Goal: Check status: Check status

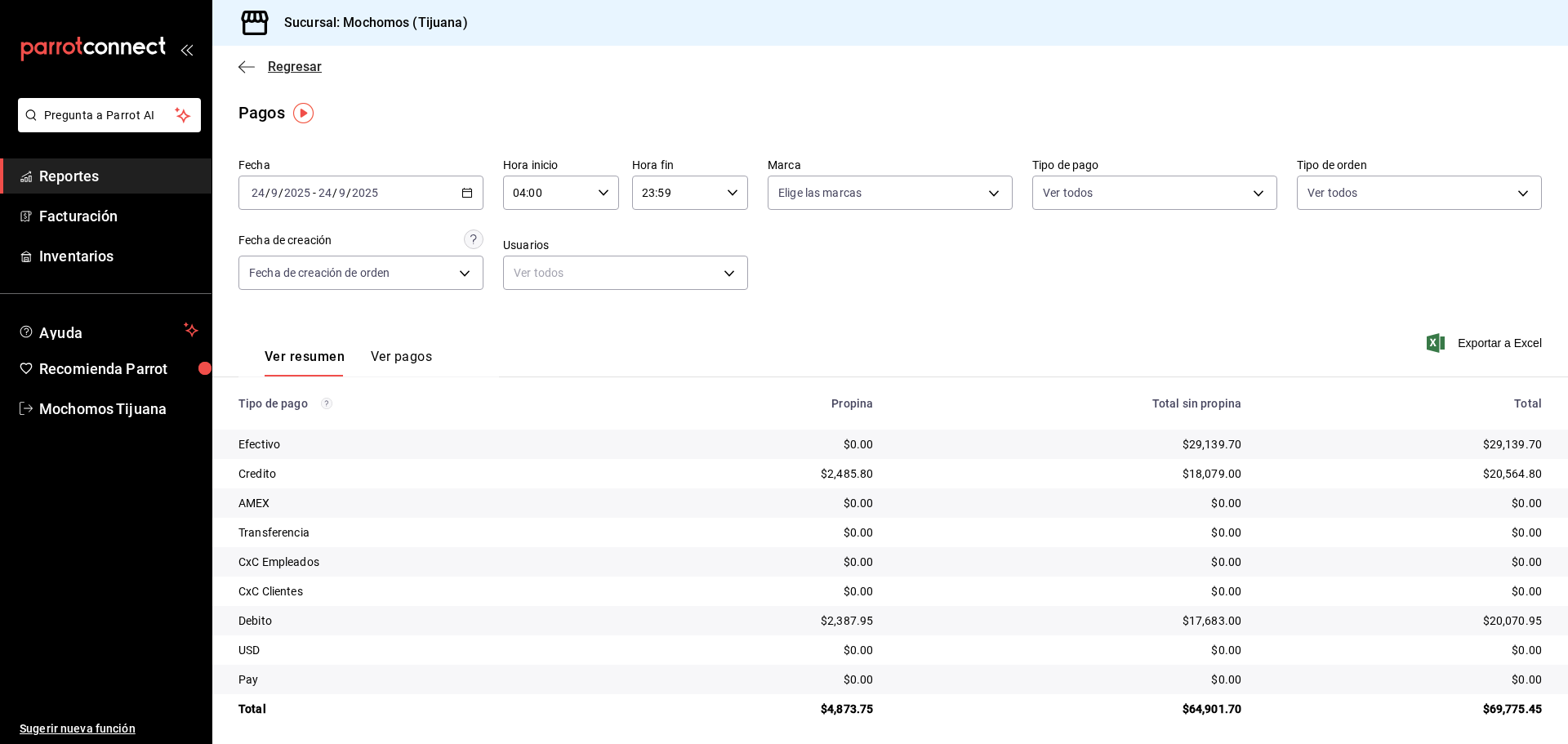
click at [244, 70] on icon "button" at bounding box center [242, 66] width 7 height 12
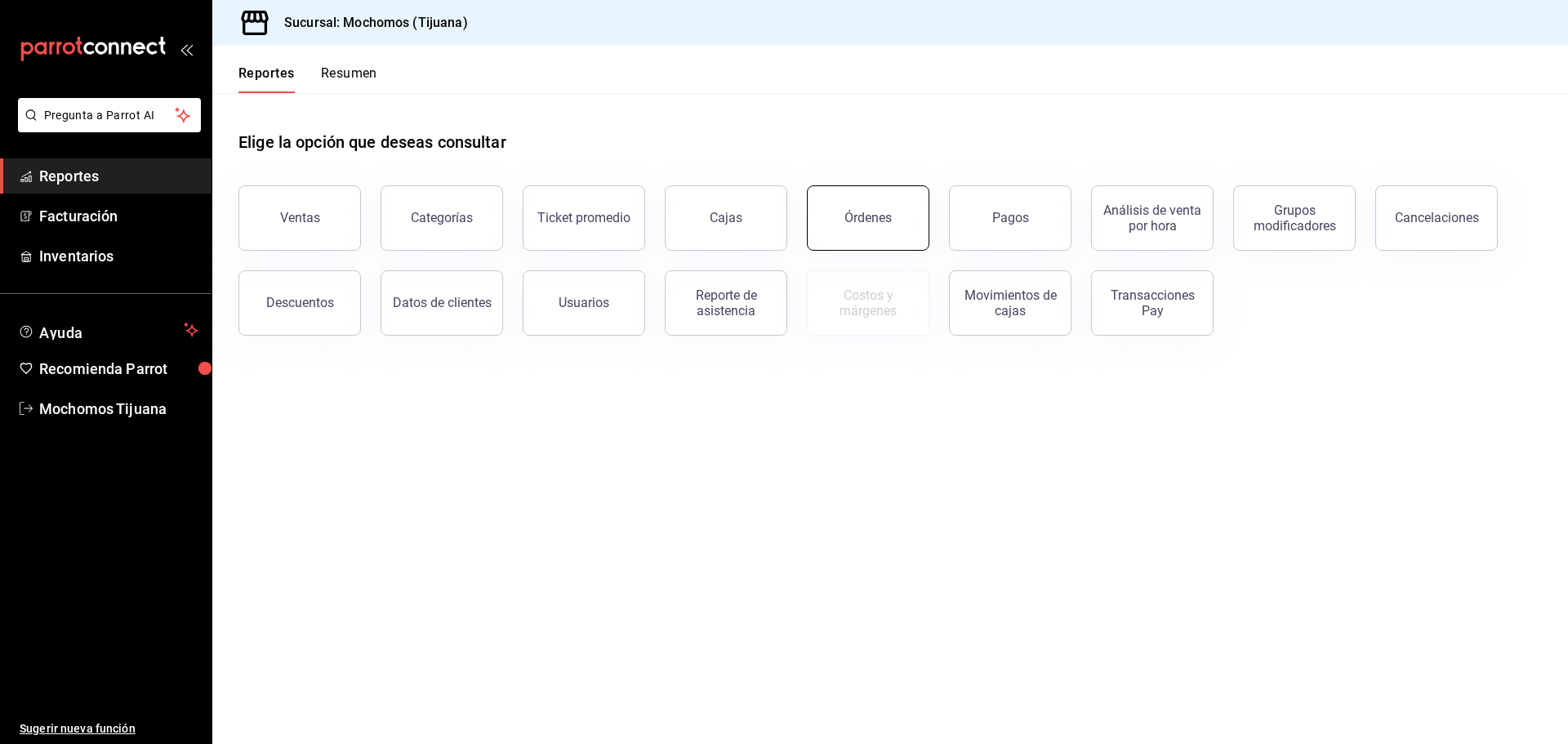
click at [893, 224] on button "Órdenes" at bounding box center [869, 218] width 123 height 65
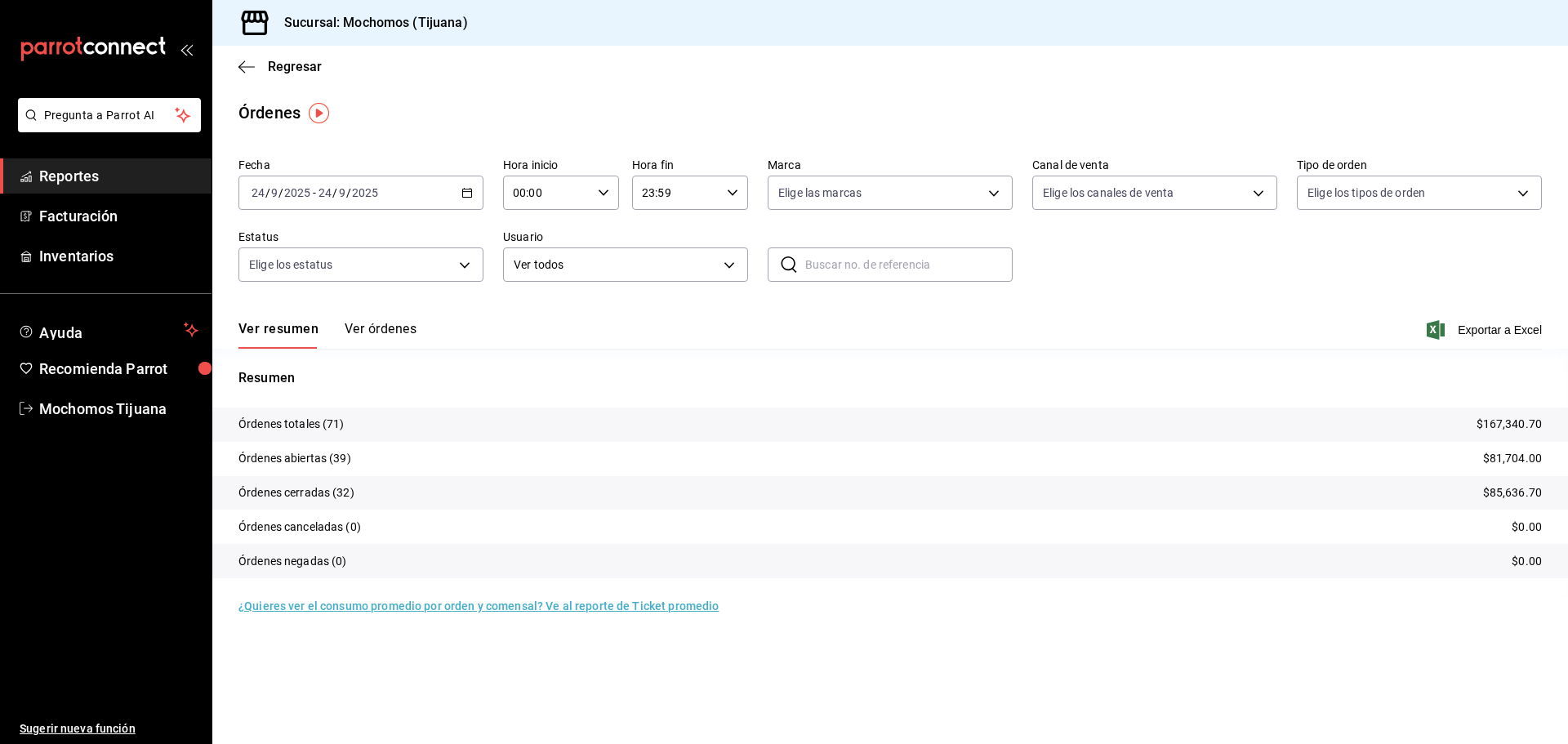
click at [471, 189] on \(Stroke\) "button" at bounding box center [468, 192] width 10 height 9
click at [340, 425] on span "Rango de fechas" at bounding box center [316, 425] width 127 height 17
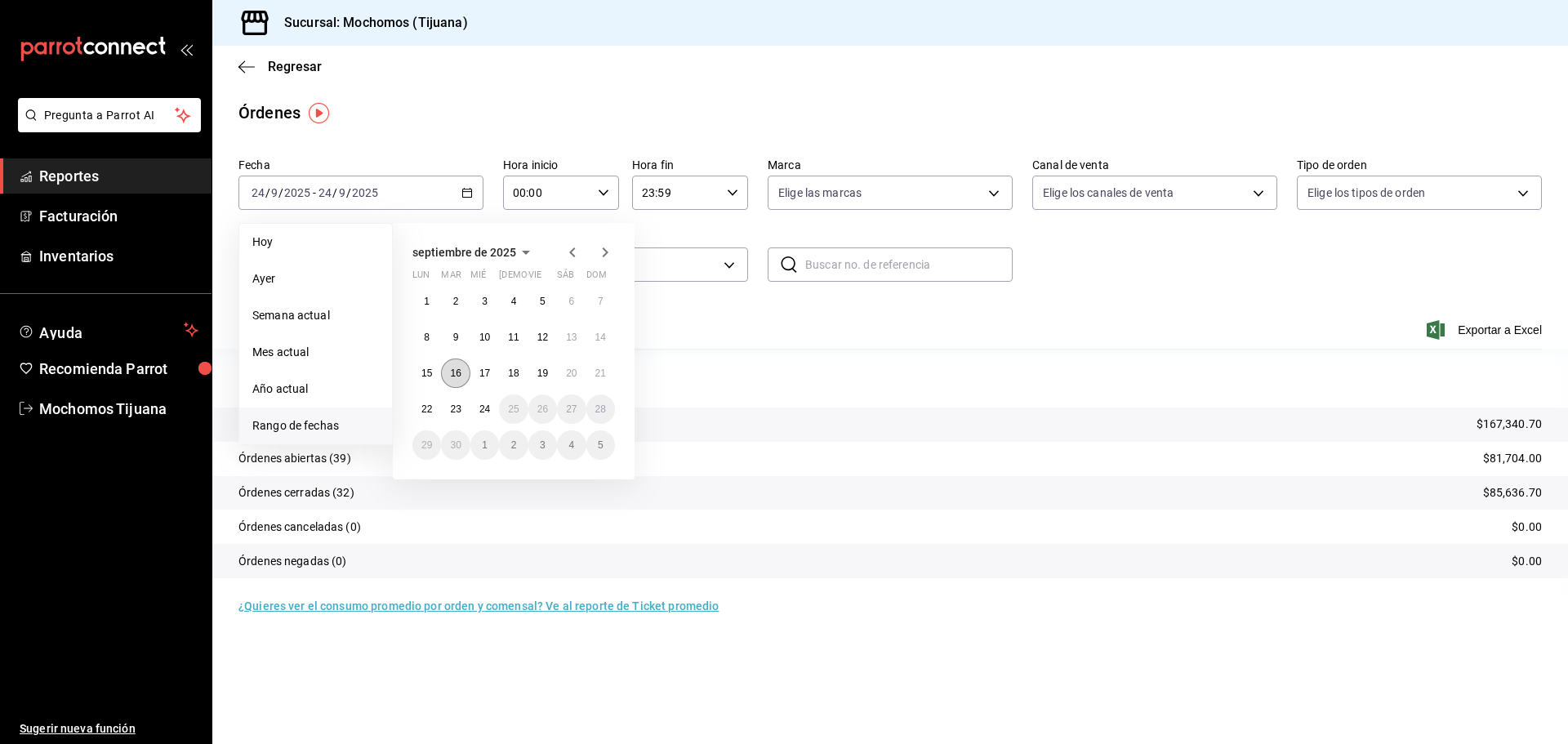
click at [459, 374] on abbr "16" at bounding box center [455, 373] width 11 height 12
click at [610, 202] on div "00:00 Hora inicio" at bounding box center [561, 192] width 116 height 35
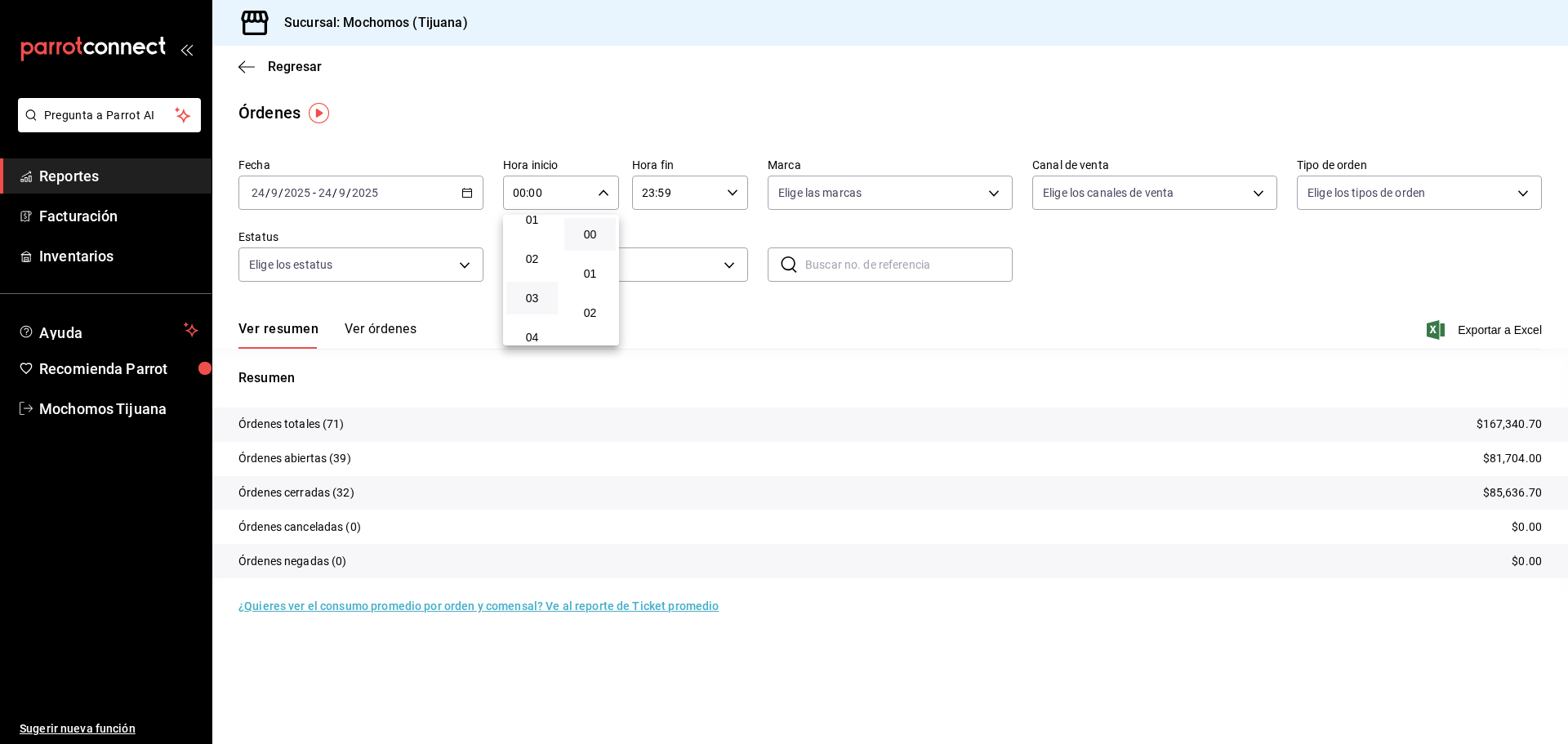
scroll to position [81, 0]
click at [531, 314] on span "04" at bounding box center [532, 309] width 32 height 13
type input "04:00"
click at [410, 332] on div at bounding box center [784, 372] width 1568 height 744
click at [410, 332] on button "Ver órdenes" at bounding box center [380, 335] width 72 height 28
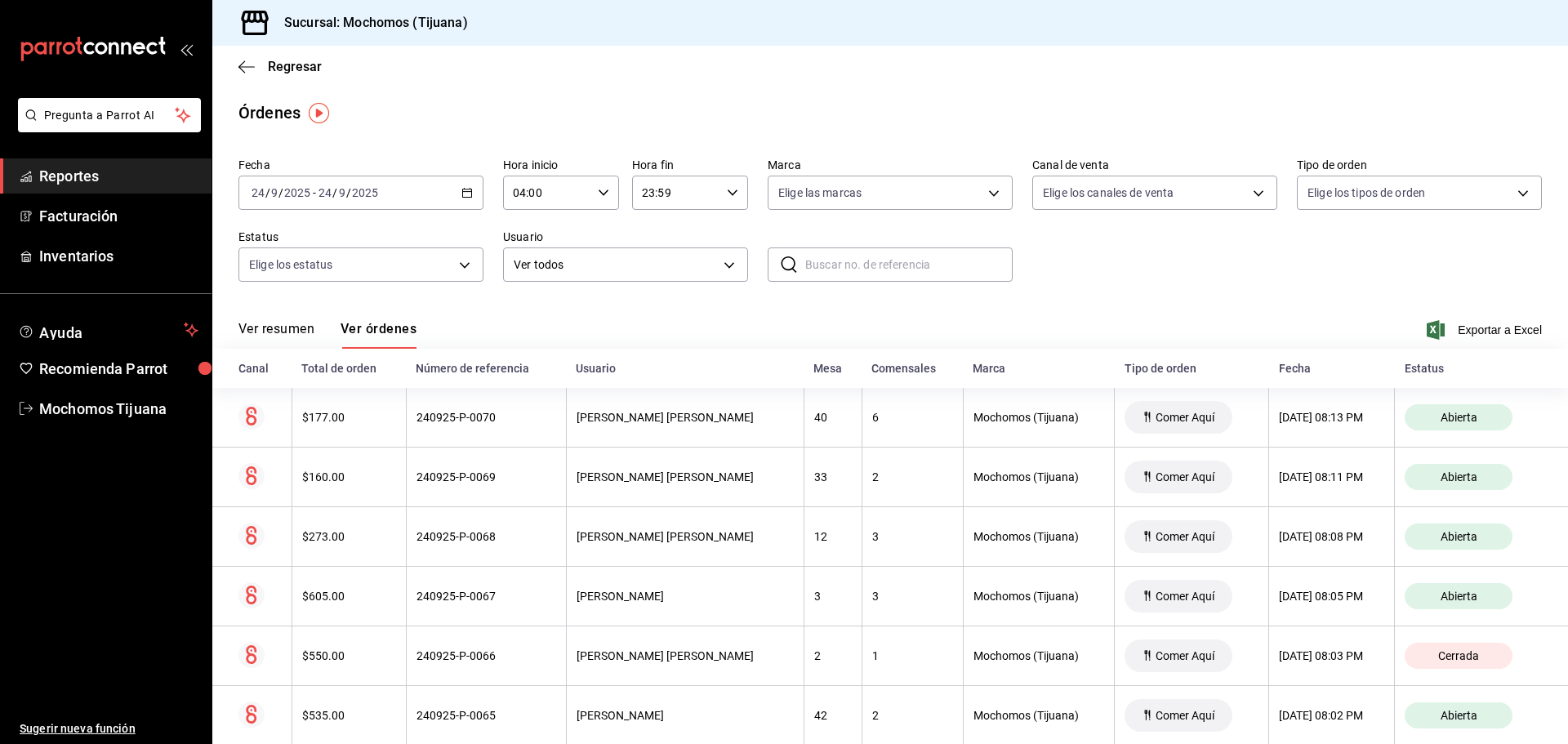
click at [467, 193] on icon "button" at bounding box center [468, 193] width 12 height 12
click at [253, 68] on icon "button" at bounding box center [247, 66] width 16 height 15
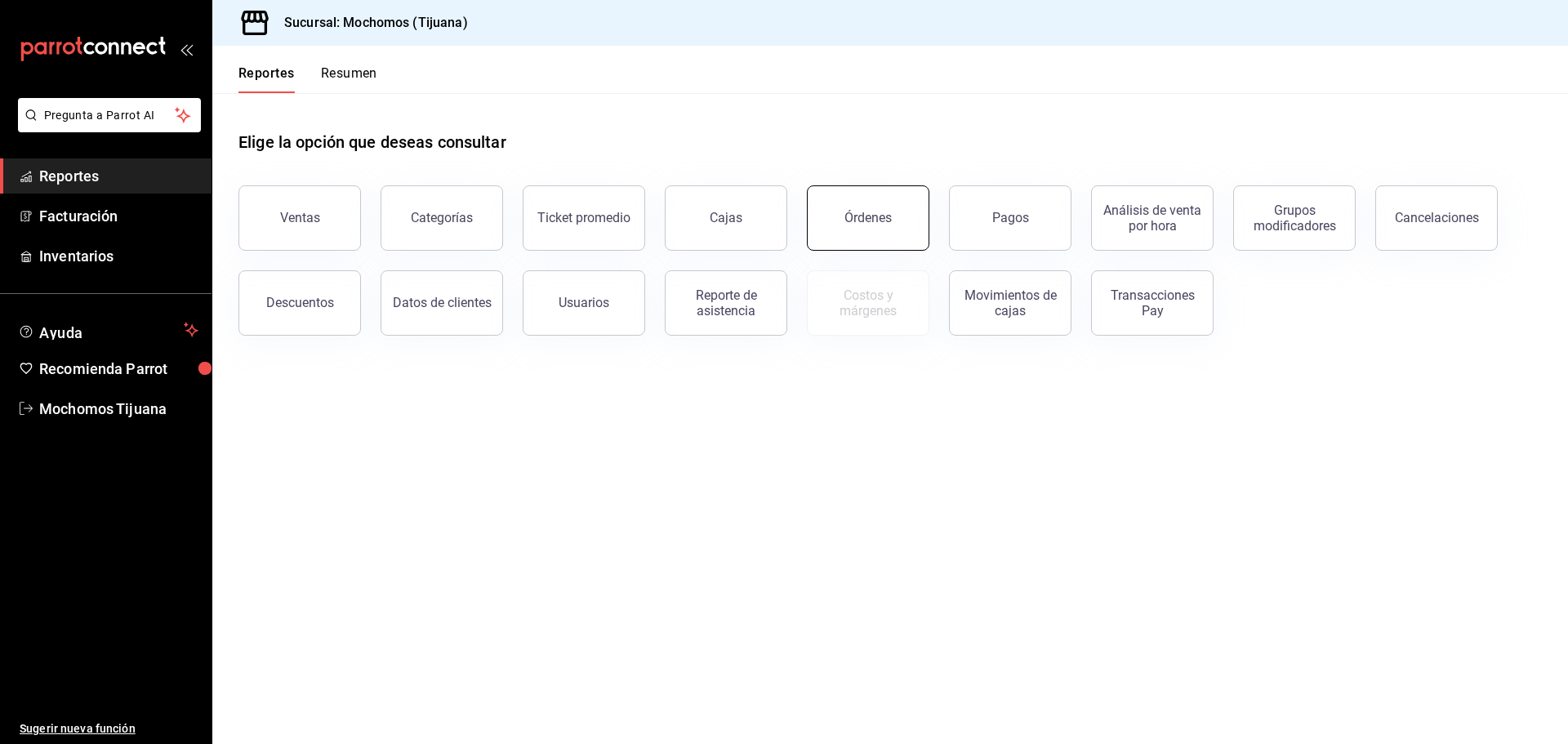
click at [872, 235] on button "Órdenes" at bounding box center [869, 218] width 123 height 65
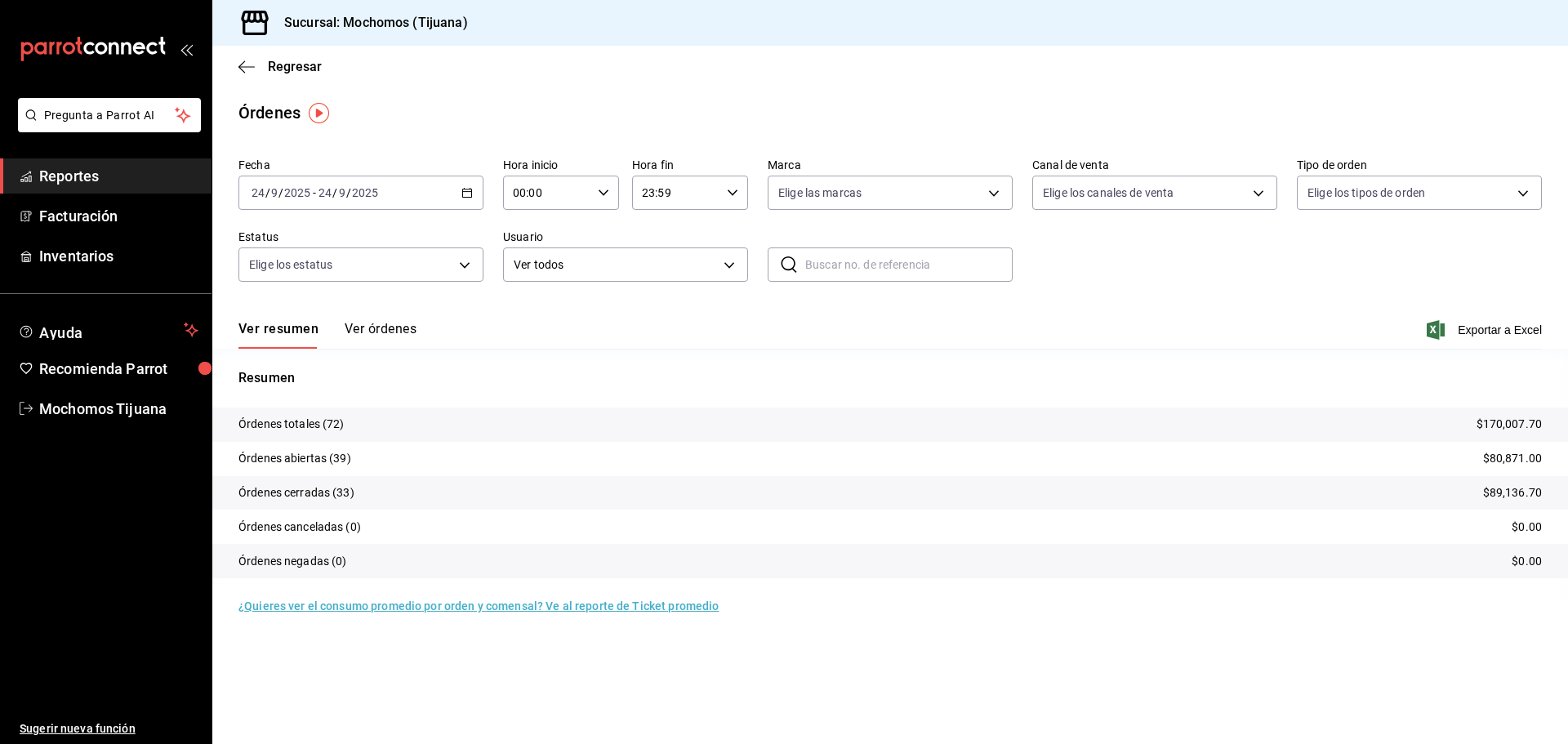
click at [476, 194] on div "[DATE] [DATE] - [DATE] [DATE]" at bounding box center [361, 192] width 245 height 35
click at [324, 429] on span "Rango de fechas" at bounding box center [316, 425] width 127 height 17
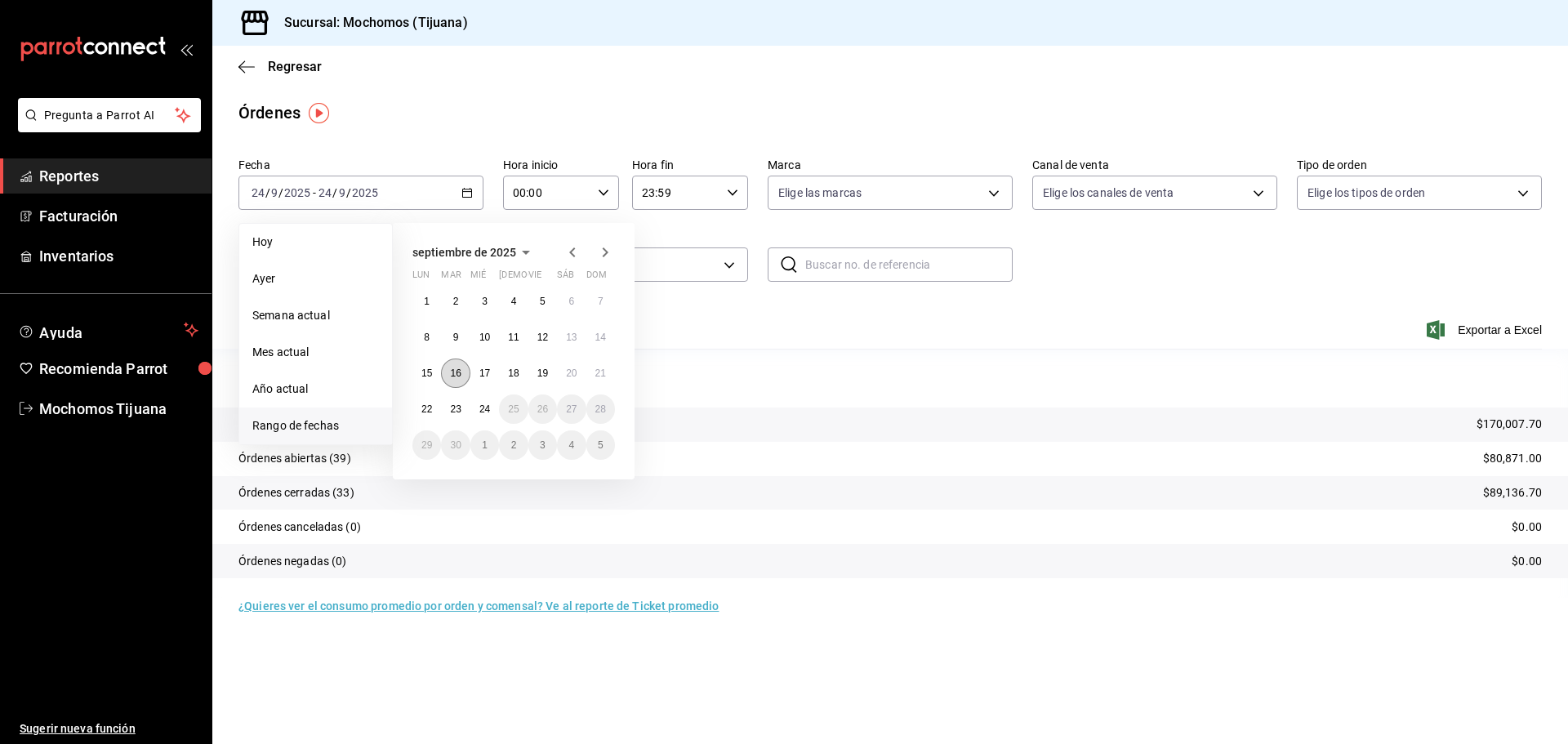
click at [453, 376] on abbr "16" at bounding box center [455, 373] width 11 height 12
click at [479, 374] on abbr "17" at bounding box center [484, 373] width 11 height 12
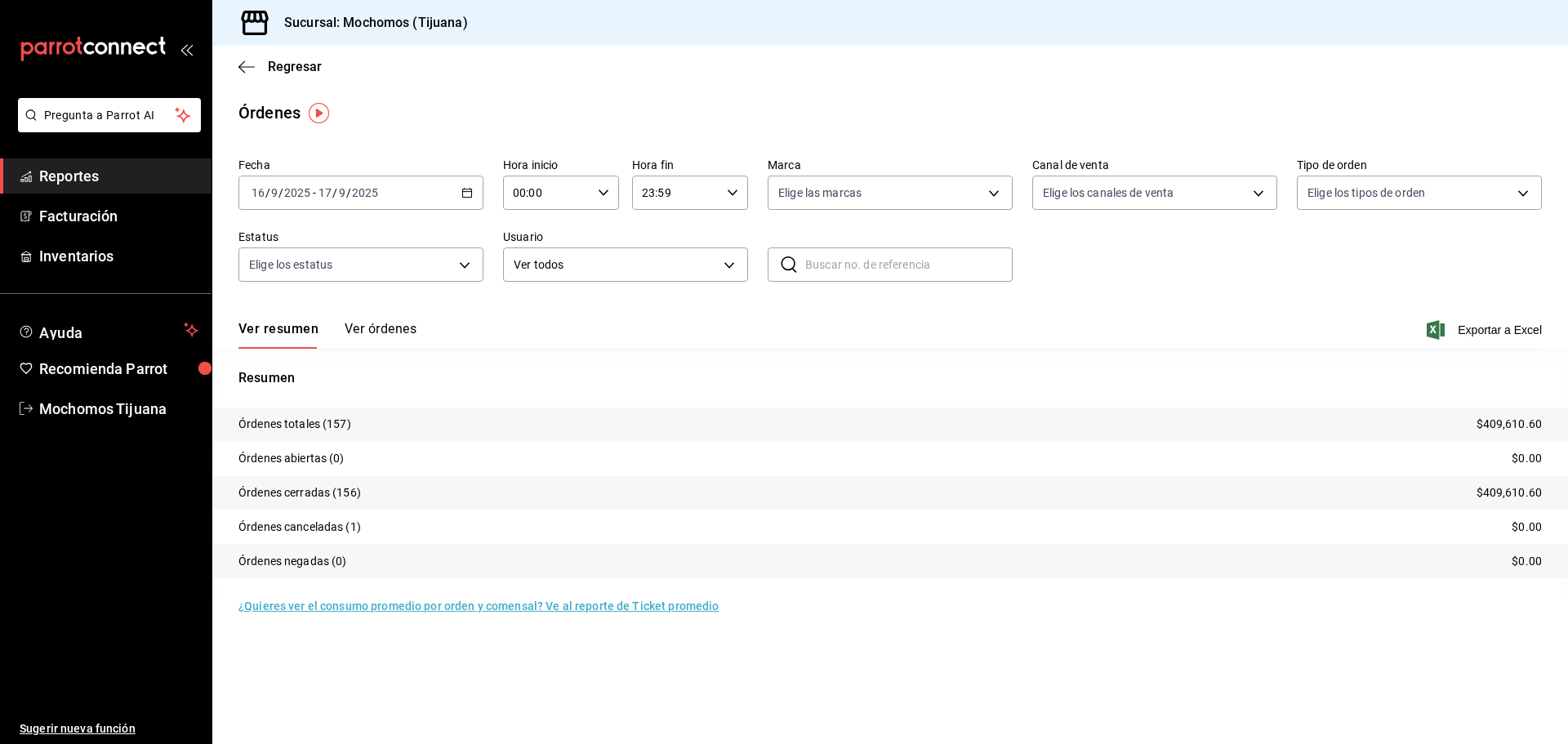
click at [605, 198] on div "00:00 Hora inicio" at bounding box center [561, 192] width 116 height 35
click at [394, 334] on div at bounding box center [784, 372] width 1568 height 744
click at [394, 334] on button "Ver órdenes" at bounding box center [380, 335] width 72 height 28
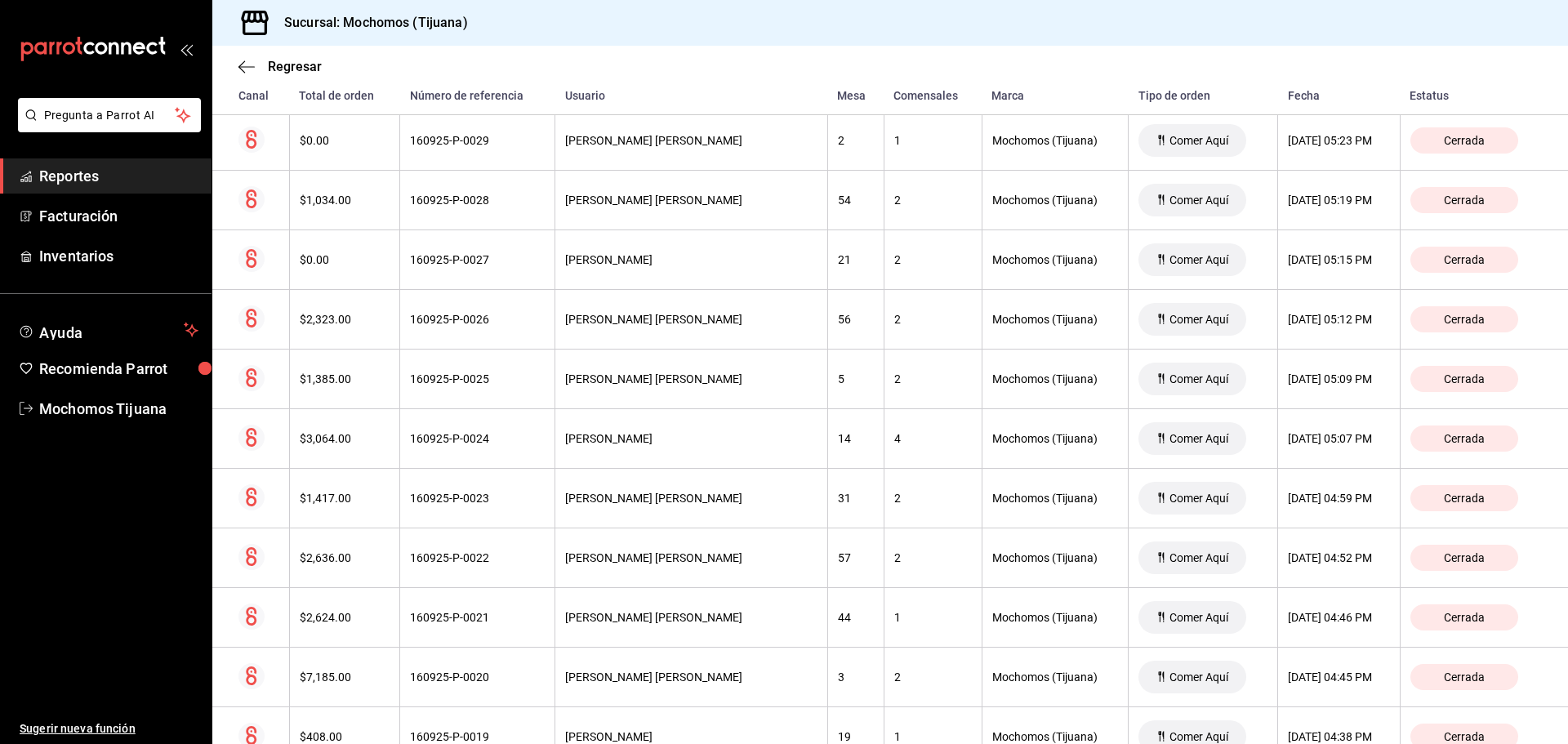
scroll to position [7897, 0]
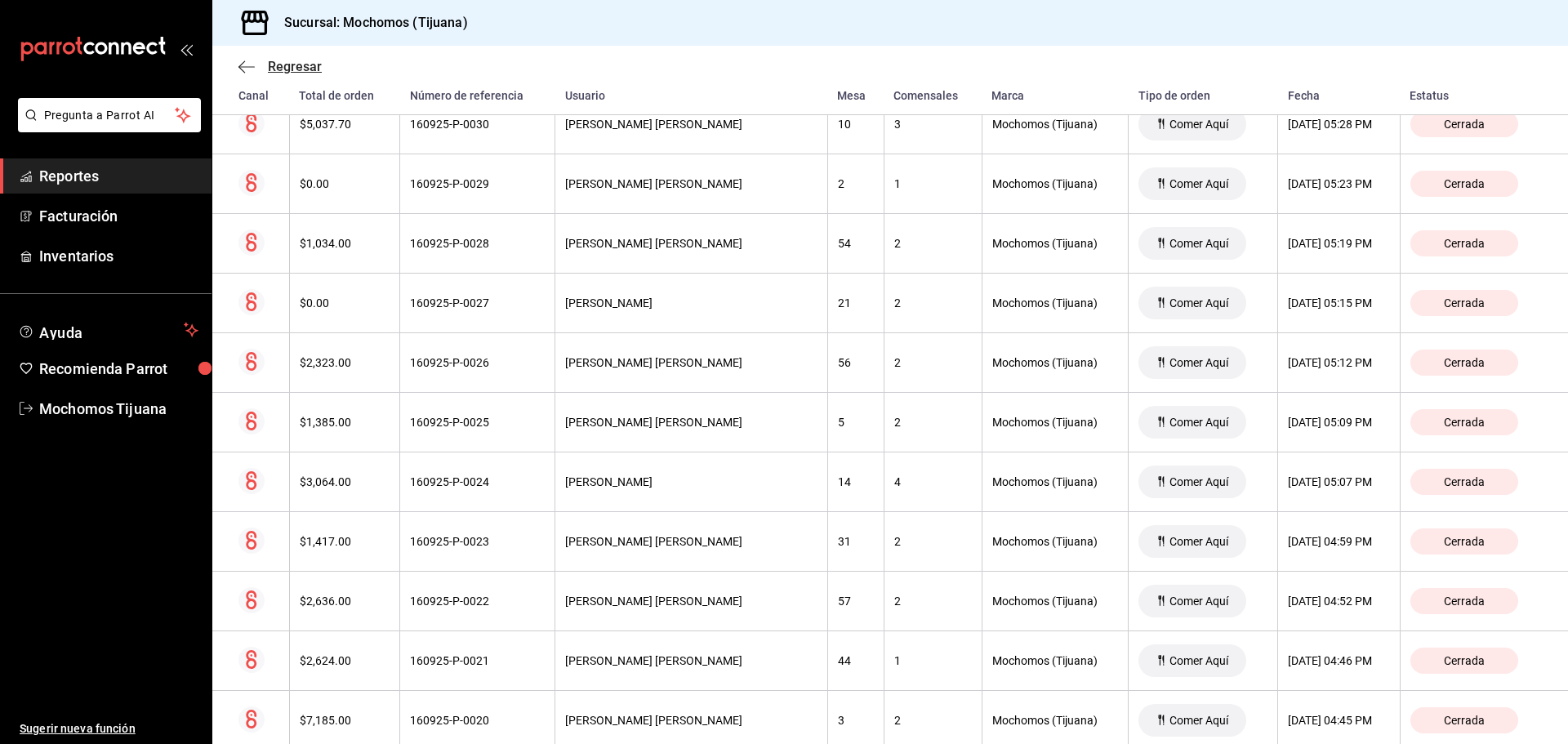
click at [306, 64] on span "Regresar" at bounding box center [294, 66] width 53 height 16
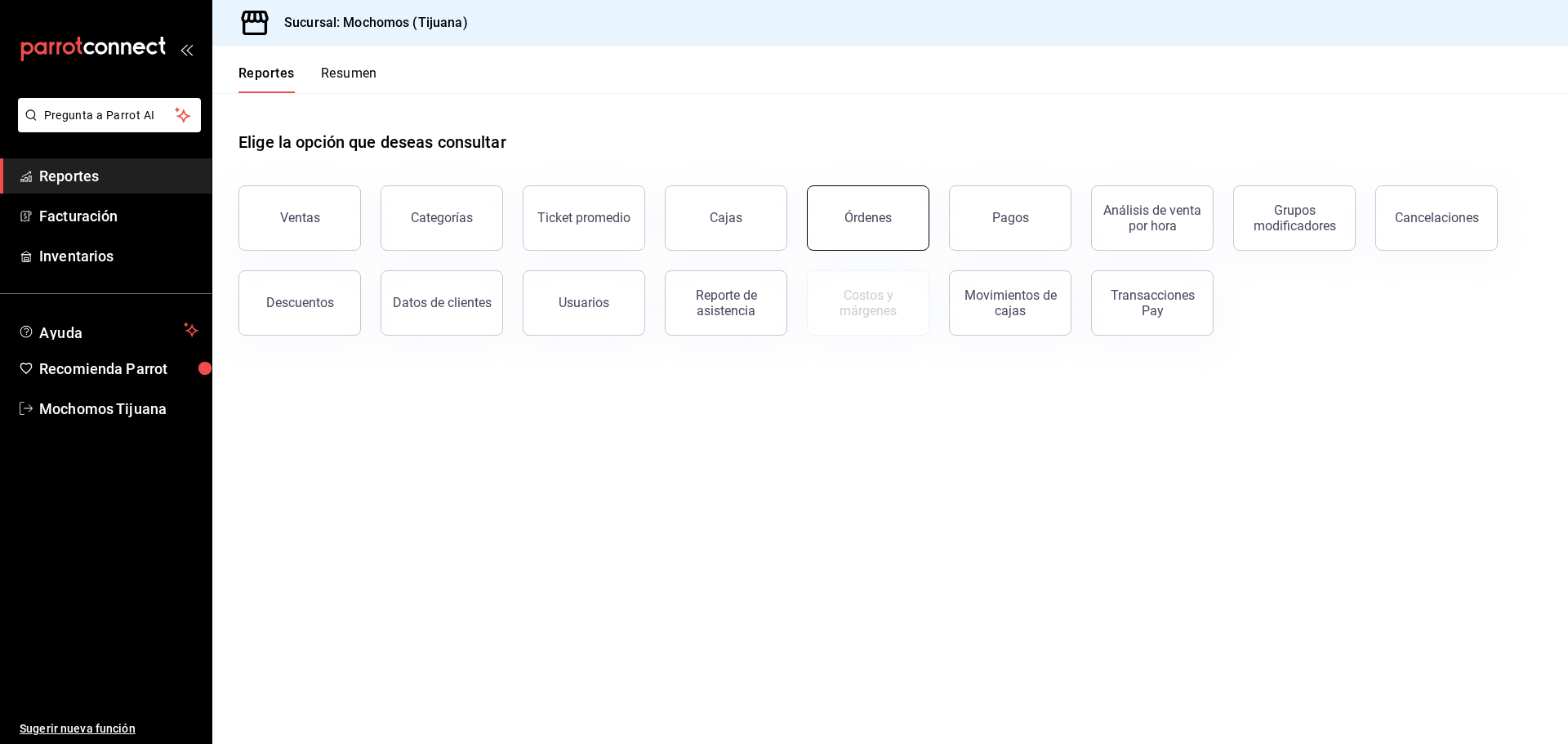
click at [843, 220] on button "Órdenes" at bounding box center [869, 218] width 123 height 65
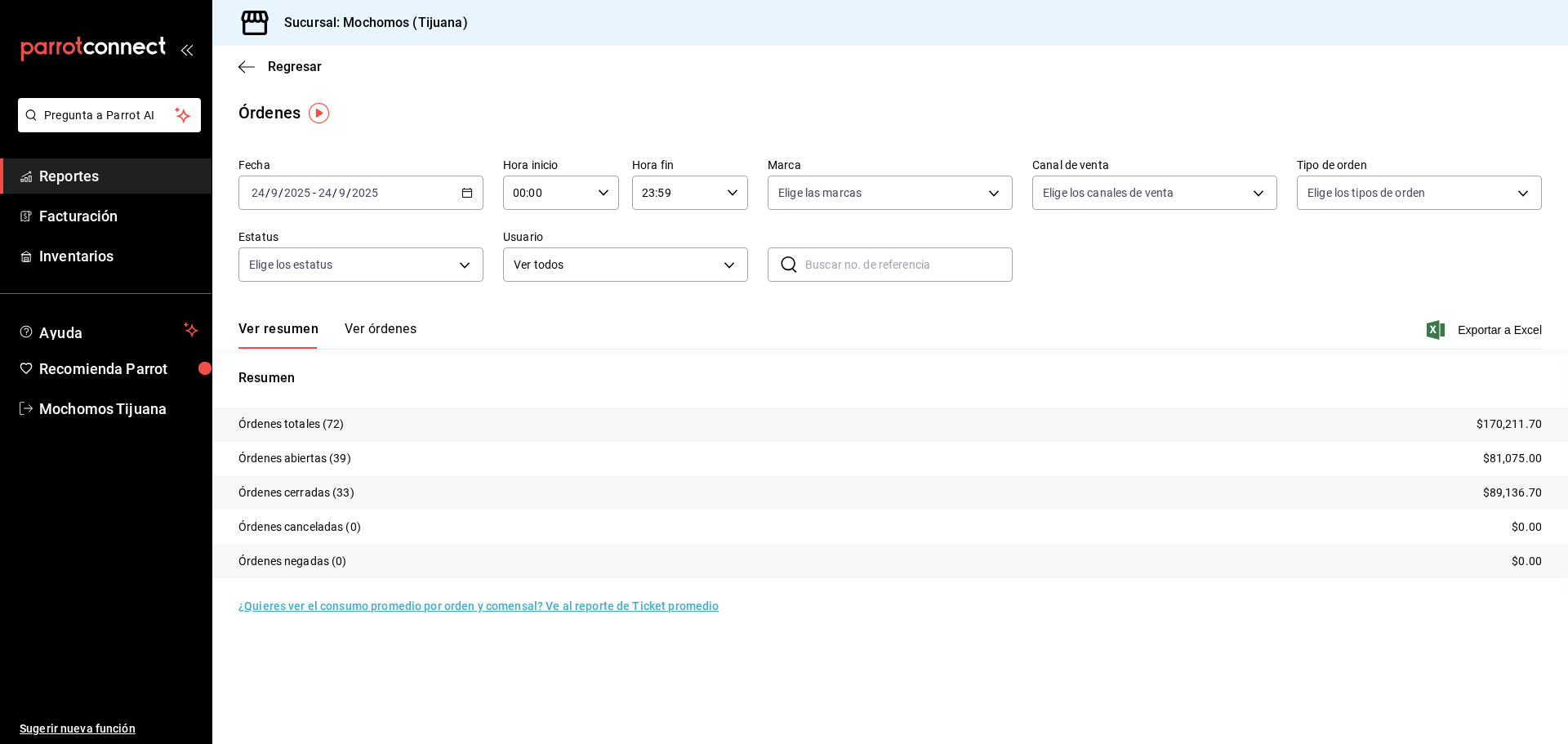
click at [470, 193] on icon "button" at bounding box center [468, 193] width 12 height 12
click at [343, 421] on span "Rango de fechas" at bounding box center [316, 425] width 127 height 17
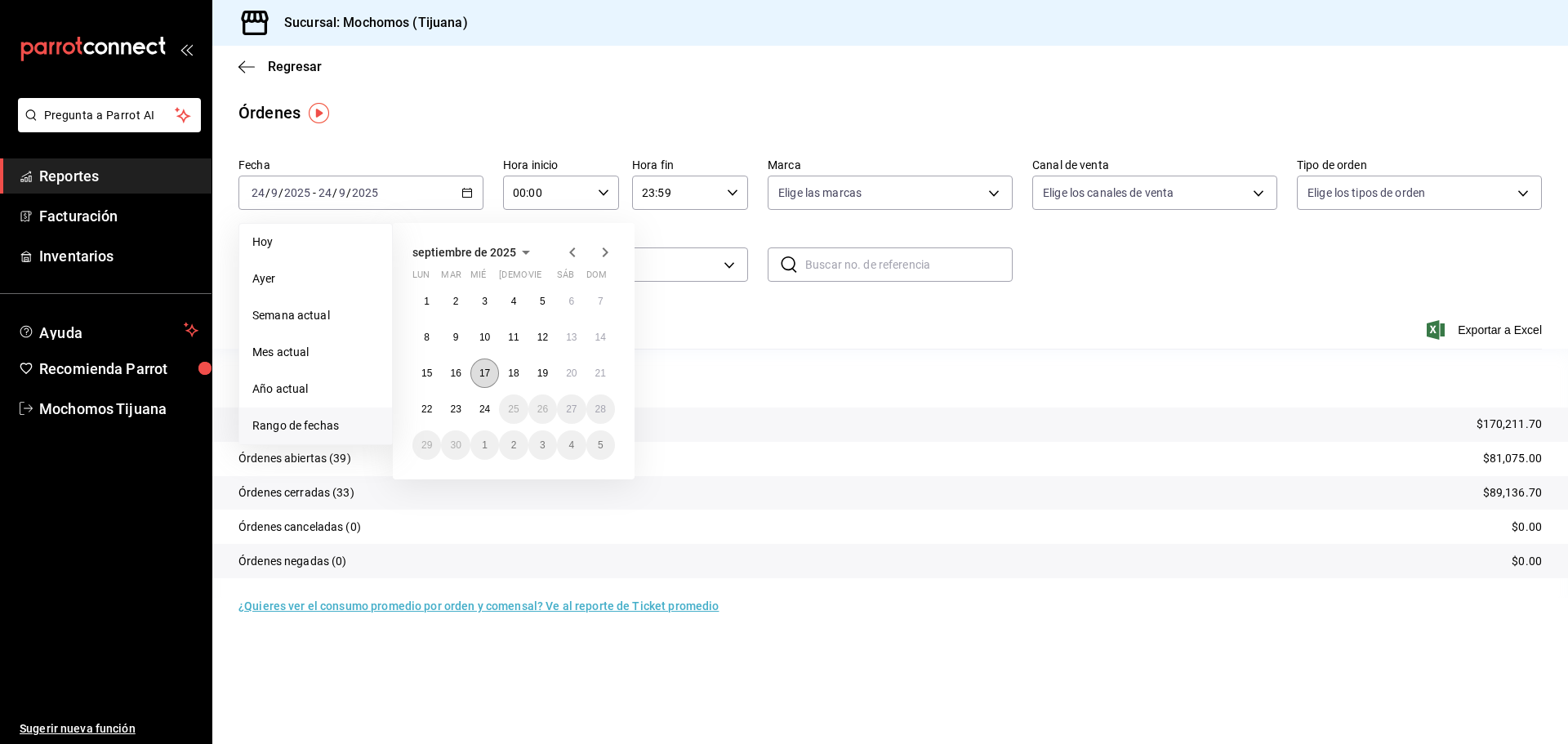
click at [490, 379] on button "17" at bounding box center [484, 373] width 29 height 30
click at [519, 375] on abbr "18" at bounding box center [513, 373] width 11 height 12
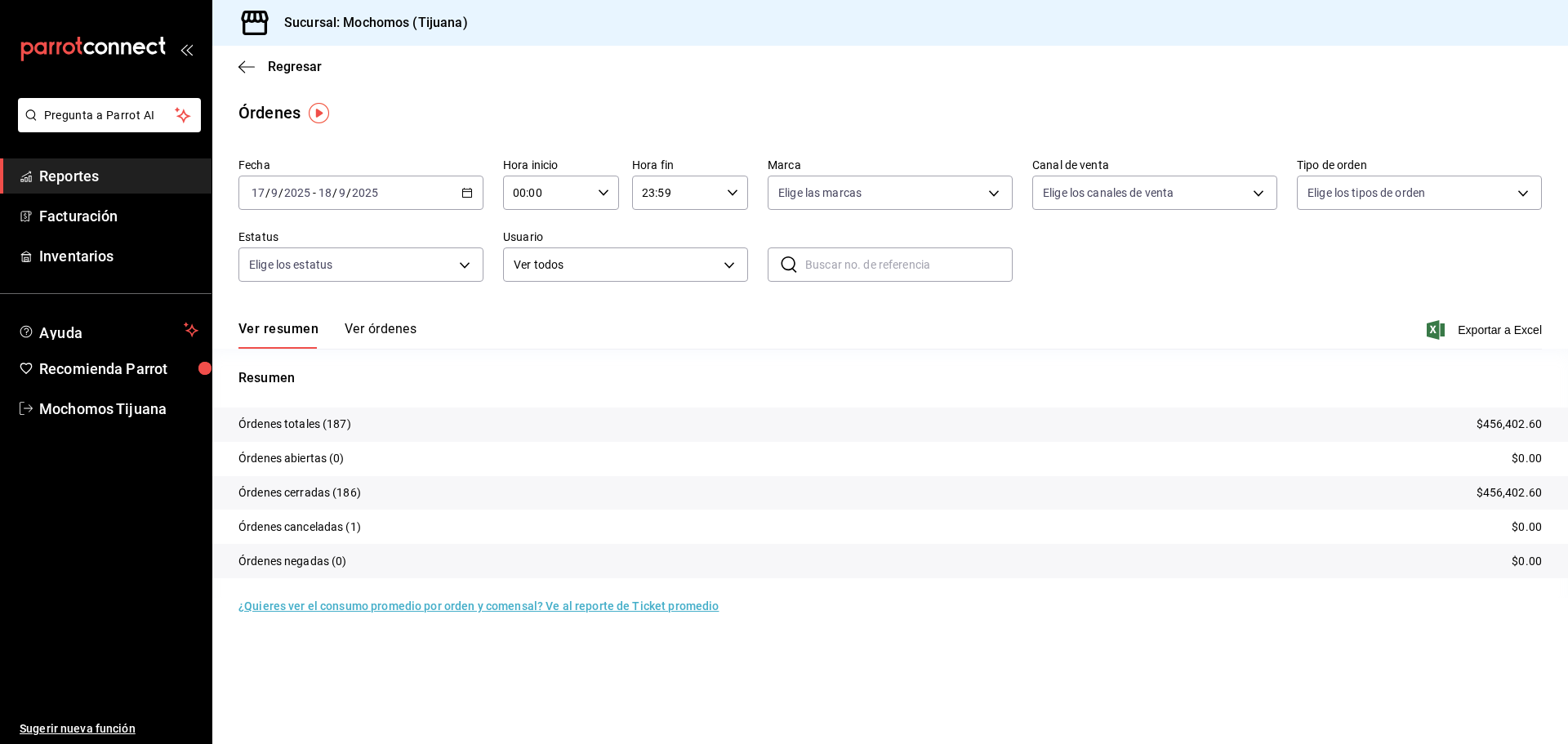
click at [406, 333] on button "Ver órdenes" at bounding box center [380, 335] width 72 height 28
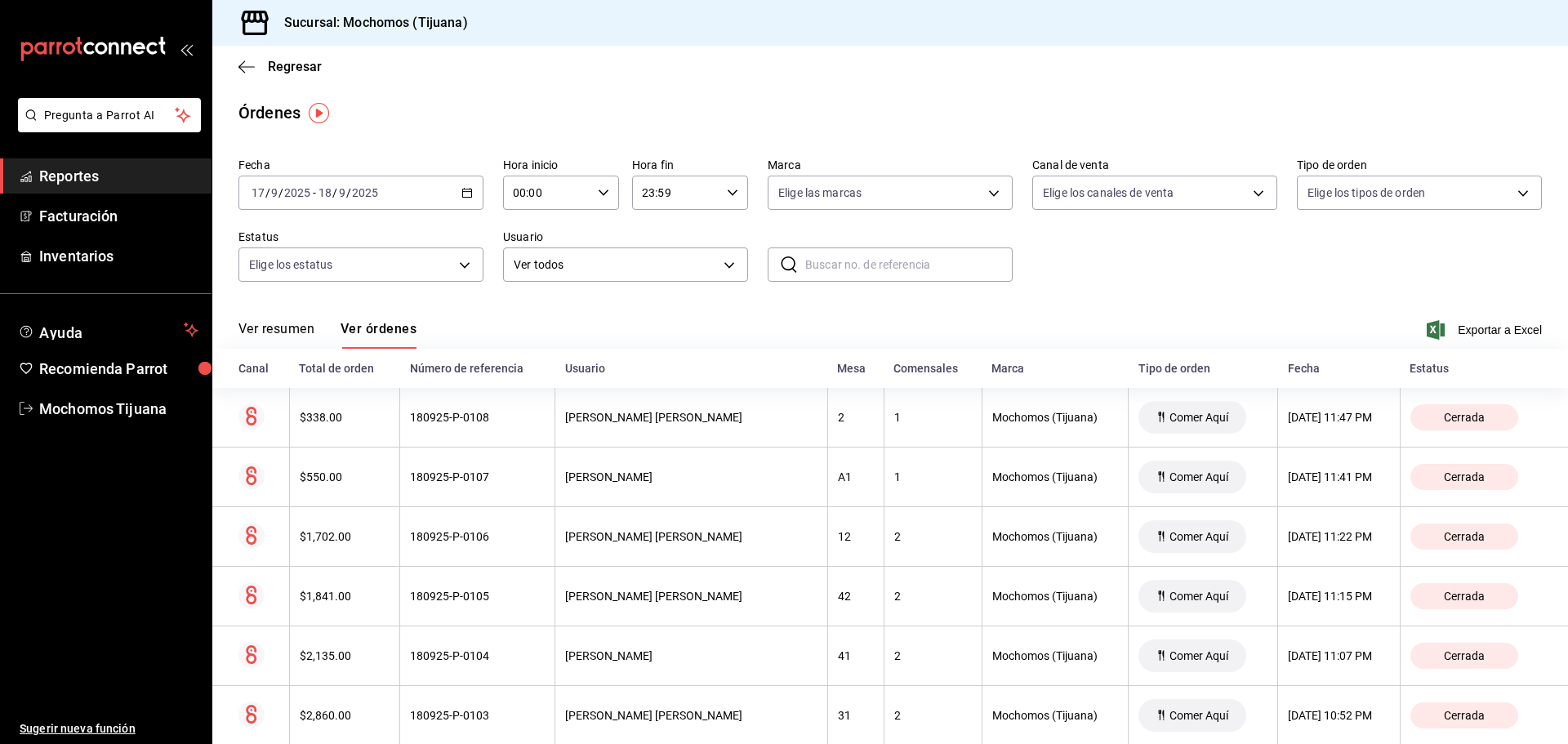
click at [468, 189] on \(Stroke\) "button" at bounding box center [468, 192] width 10 height 9
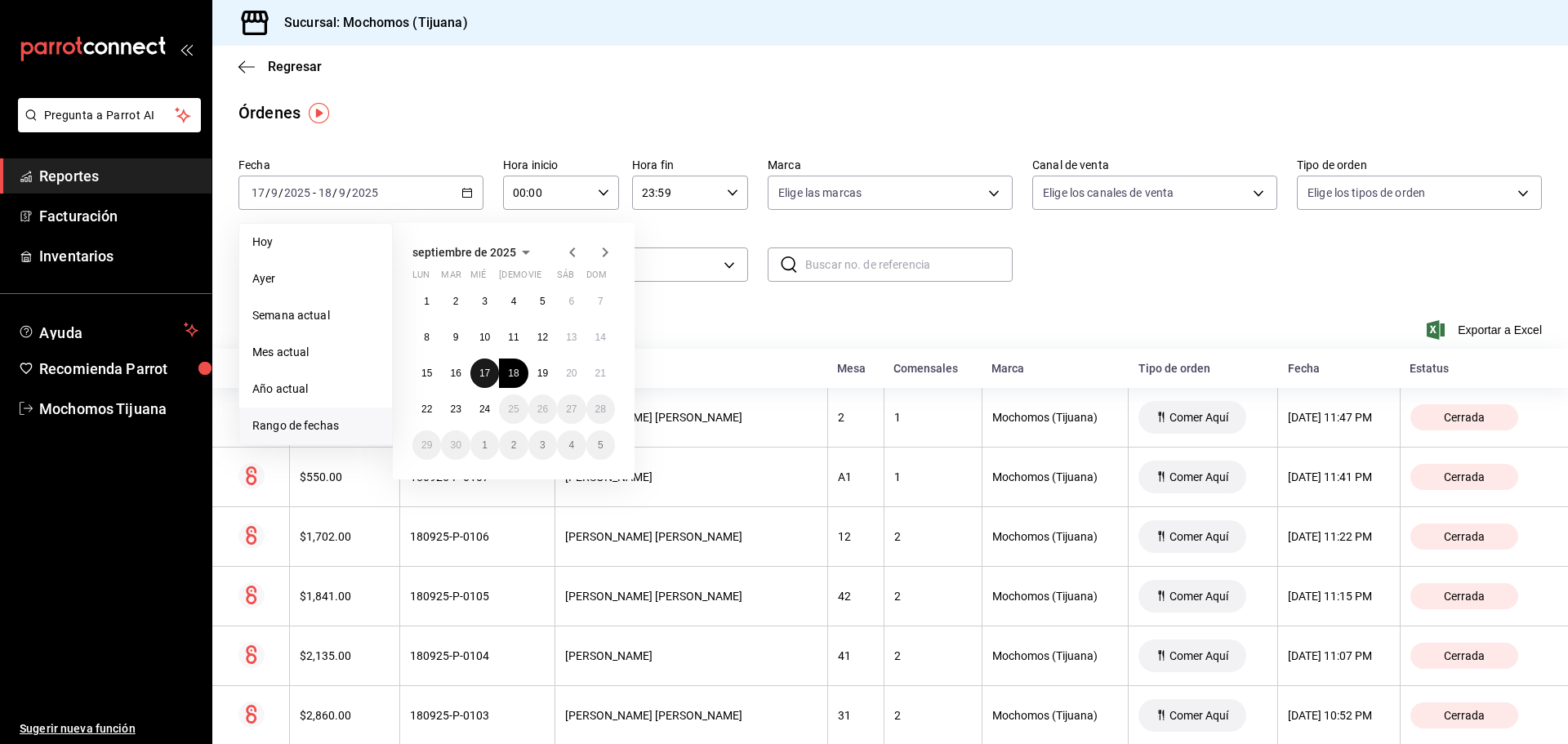
click at [494, 379] on button "17" at bounding box center [484, 373] width 29 height 30
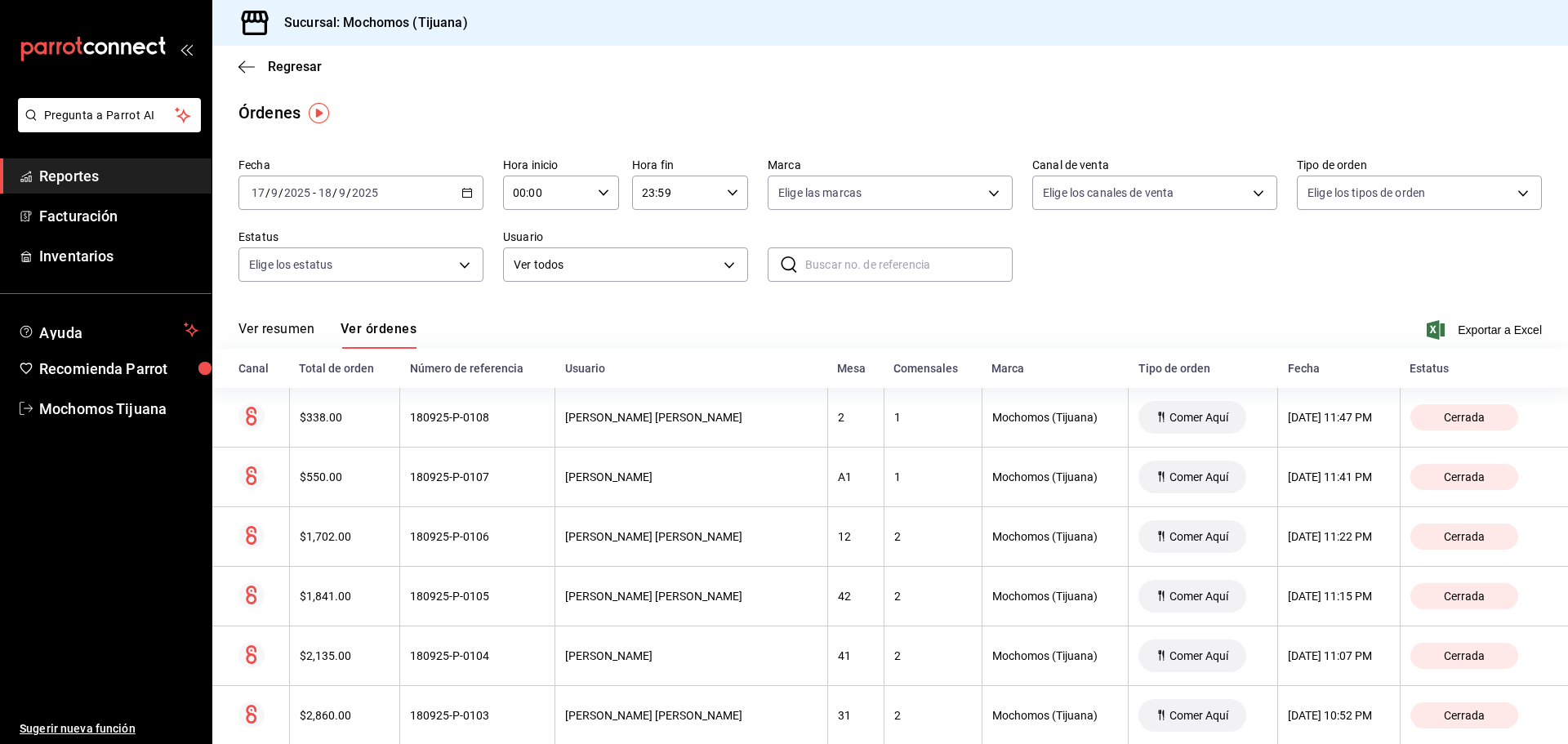
click at [1185, 313] on div "Ver resumen Ver órdenes Exportar a Excel" at bounding box center [890, 325] width 1304 height 48
click at [458, 188] on div "[DATE] [DATE] - [DATE] [DATE]" at bounding box center [361, 192] width 245 height 35
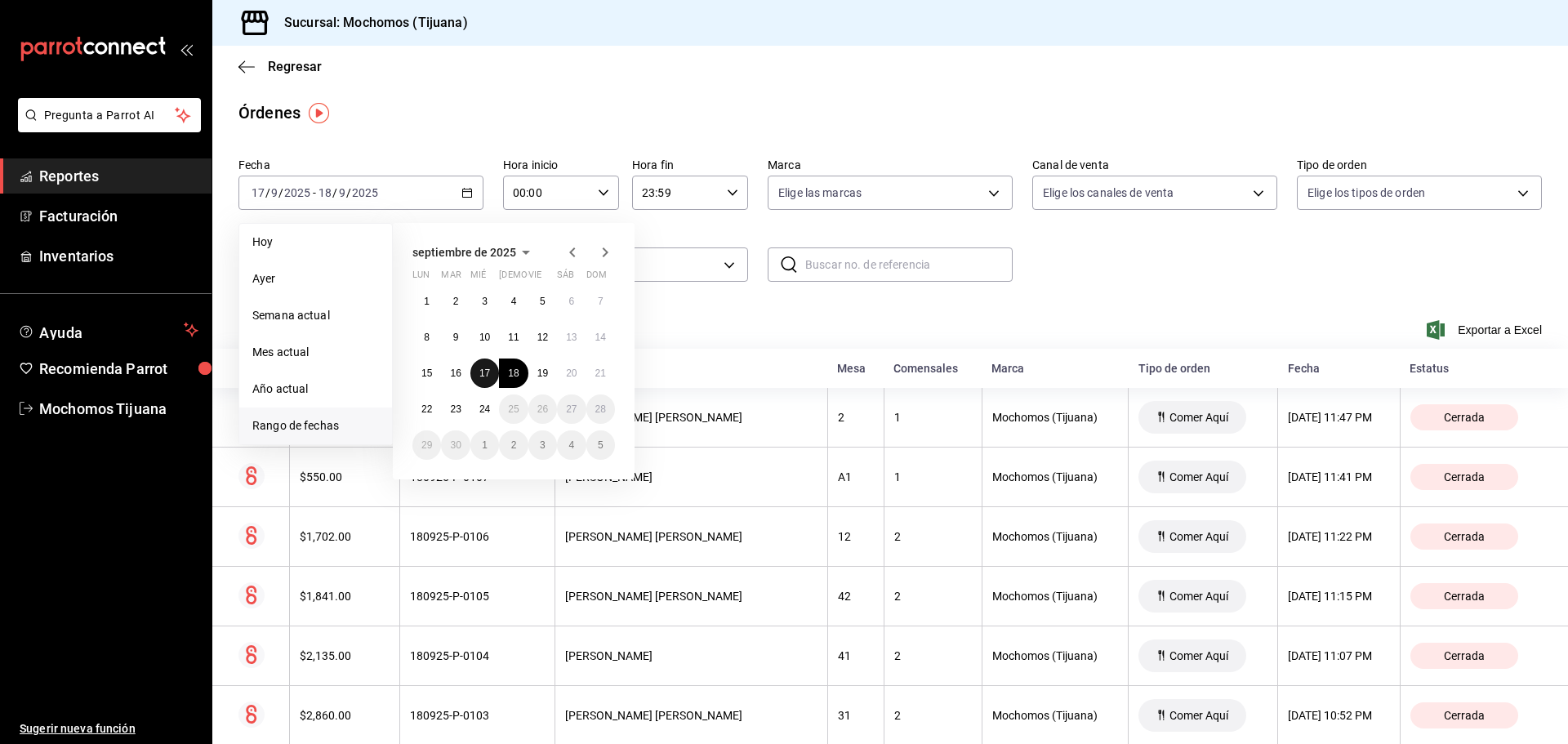
click at [483, 377] on abbr "17" at bounding box center [484, 373] width 11 height 12
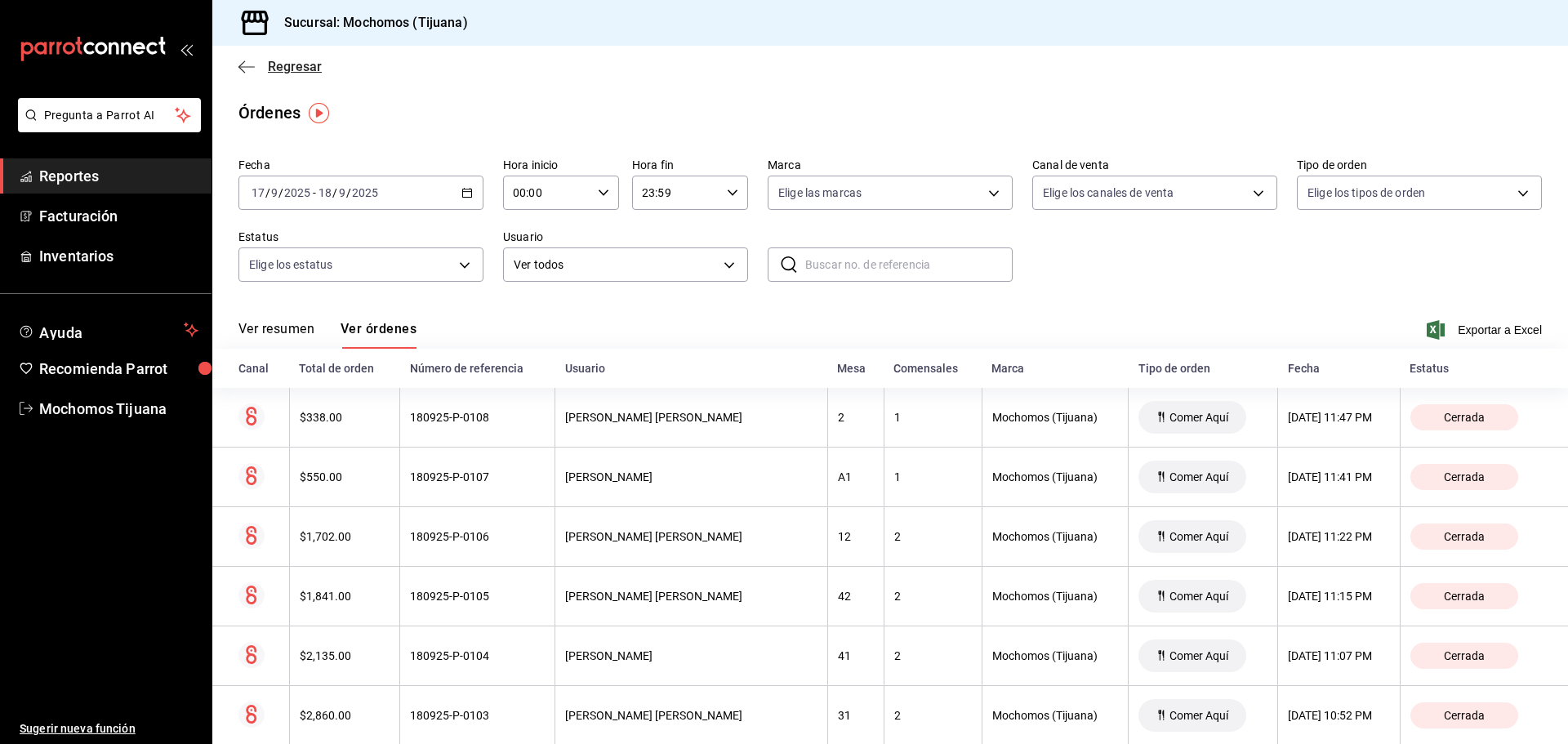
click at [281, 67] on span "Regresar" at bounding box center [294, 66] width 53 height 16
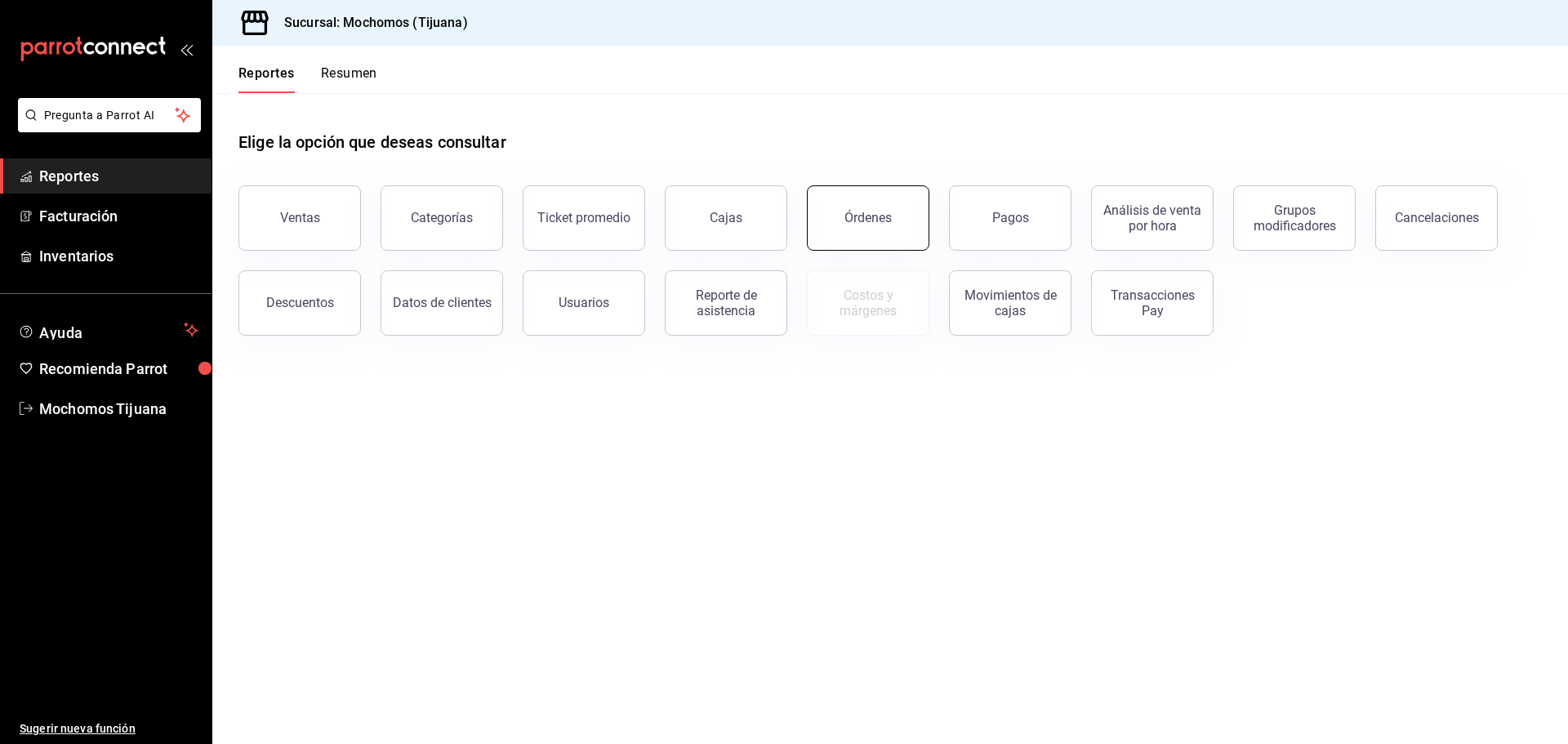
click at [888, 221] on div "Órdenes" at bounding box center [869, 218] width 48 height 16
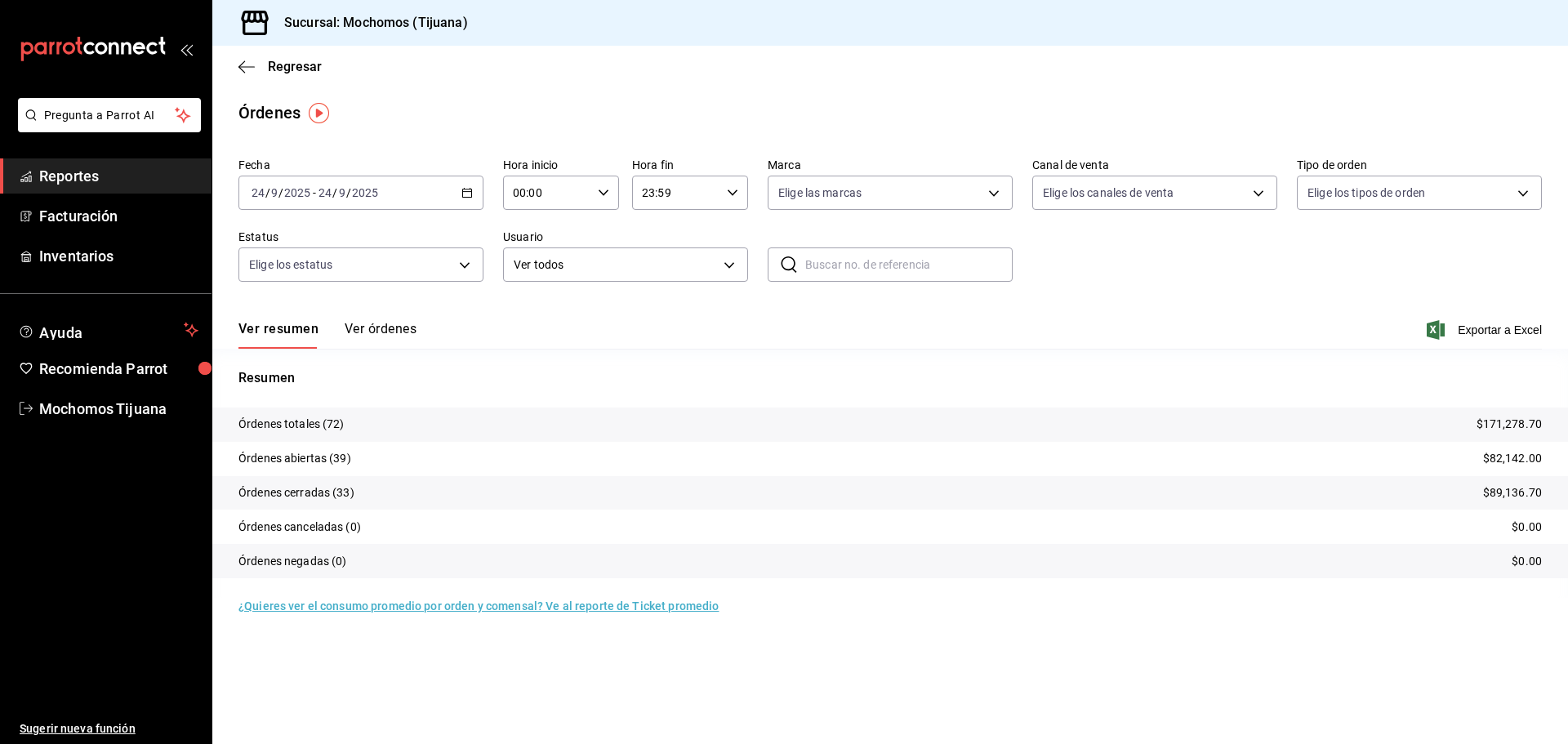
click at [464, 192] on \(Stroke\) "button" at bounding box center [468, 191] width 9 height 1
click at [330, 417] on li "Rango de fechas" at bounding box center [316, 425] width 153 height 37
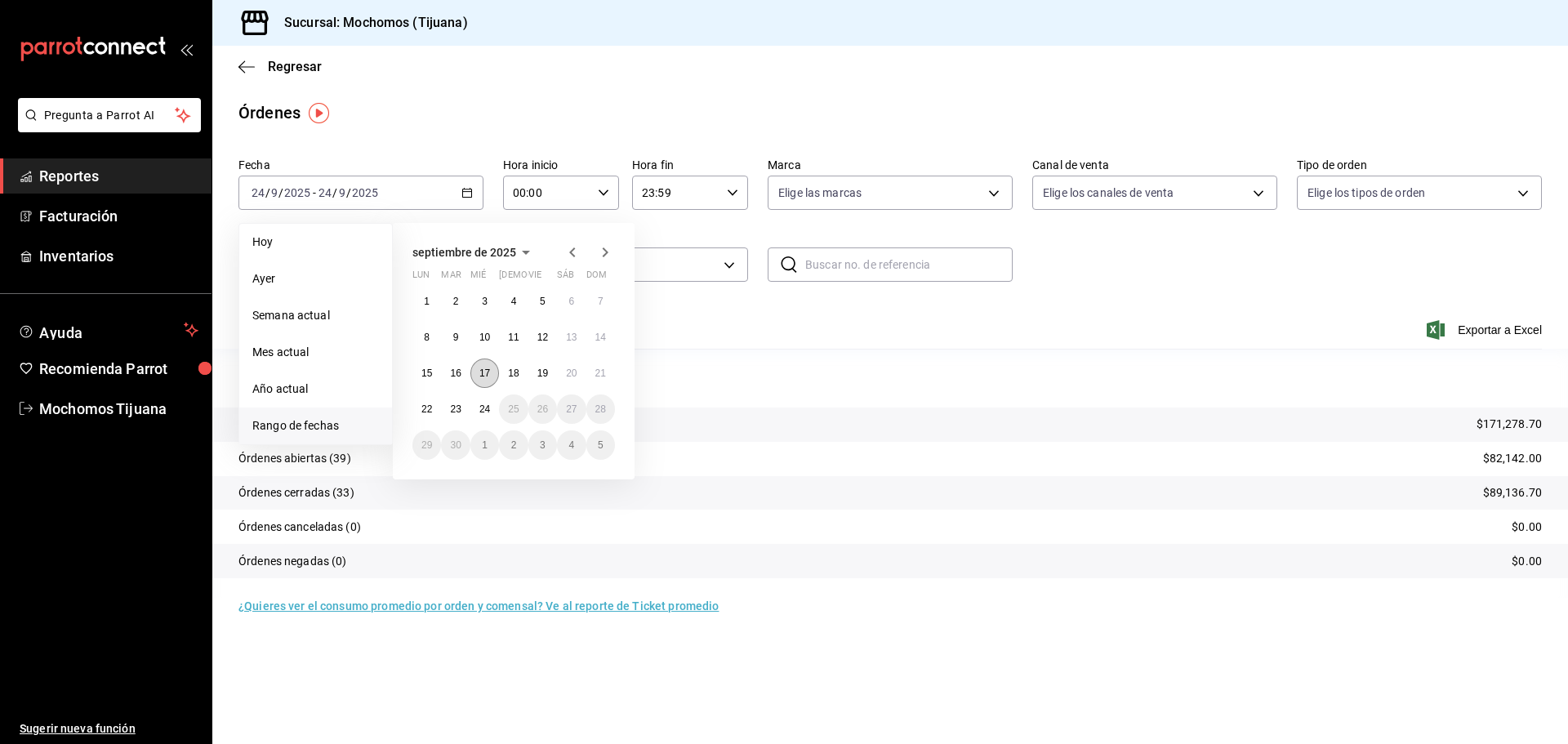
click at [486, 375] on abbr "17" at bounding box center [484, 373] width 11 height 12
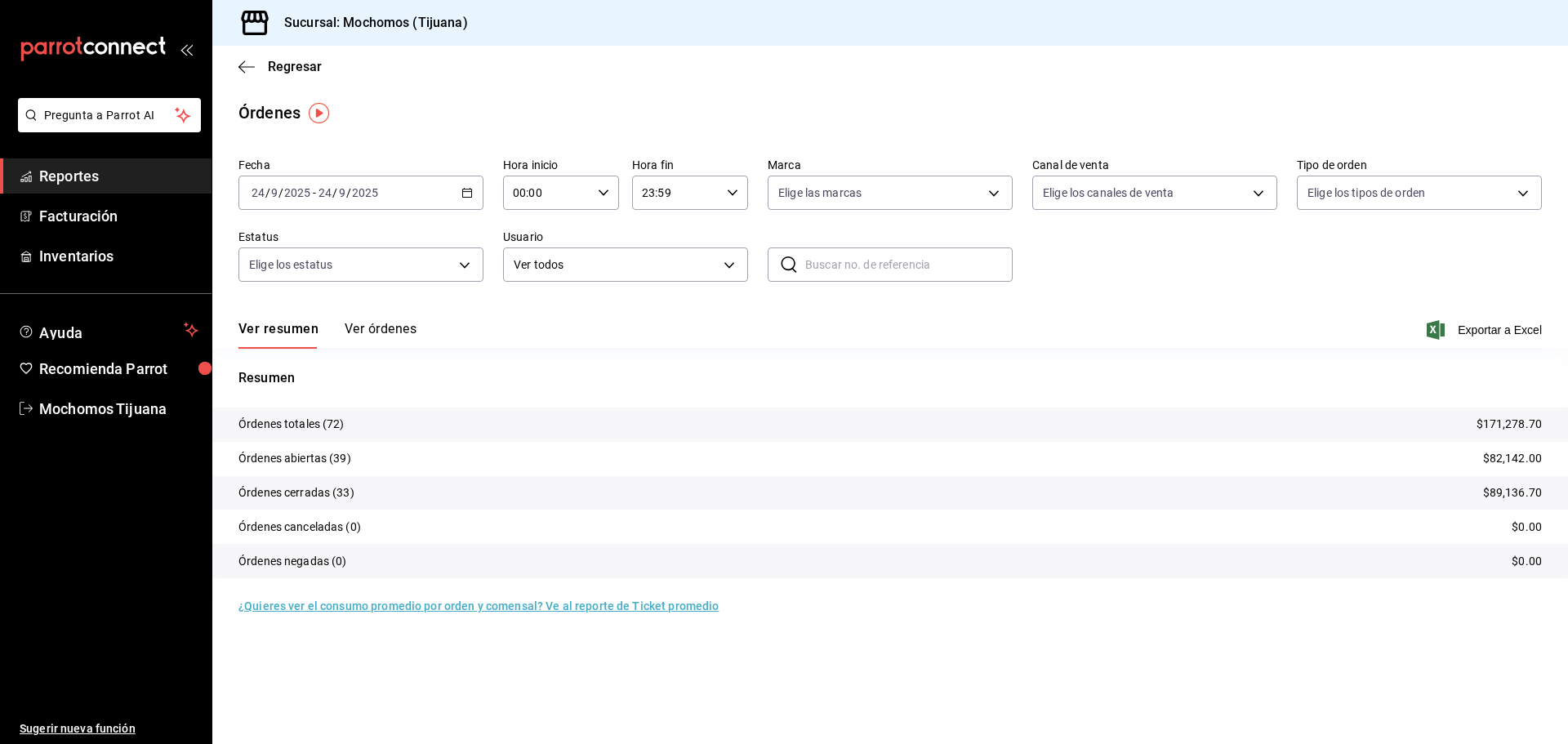
click at [777, 315] on div "Ver resumen Ver órdenes Exportar a Excel" at bounding box center [890, 325] width 1304 height 48
click at [462, 185] on div "[DATE] [DATE] - [DATE] [DATE]" at bounding box center [361, 192] width 245 height 35
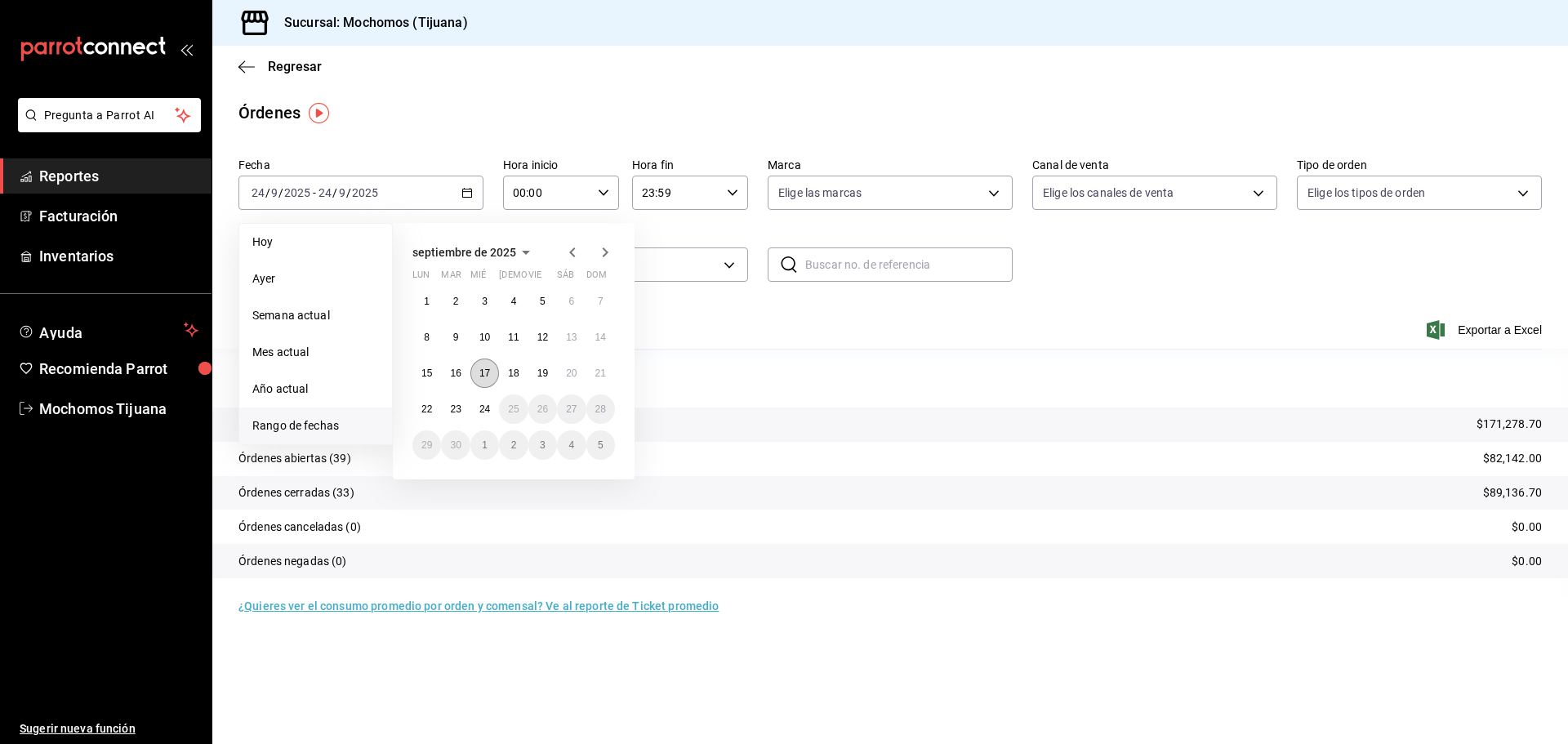
click at [477, 371] on button "17" at bounding box center [484, 373] width 29 height 30
click at [510, 368] on abbr "18" at bounding box center [513, 373] width 11 height 12
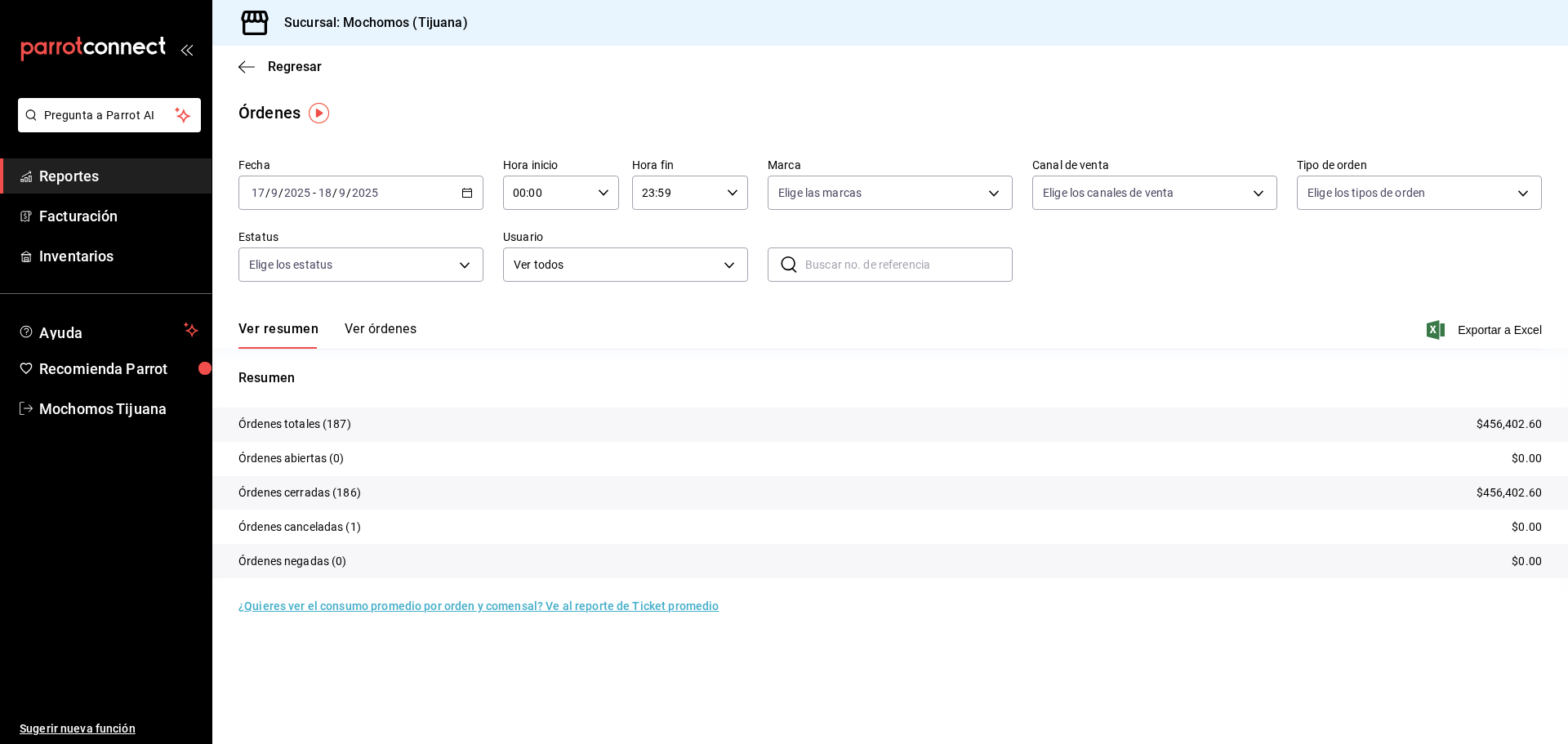
click at [612, 201] on div "00:00 Hora inicio" at bounding box center [561, 192] width 116 height 35
click at [524, 306] on span "04" at bounding box center [532, 309] width 32 height 13
type input "04:00"
click at [392, 328] on div at bounding box center [784, 372] width 1568 height 744
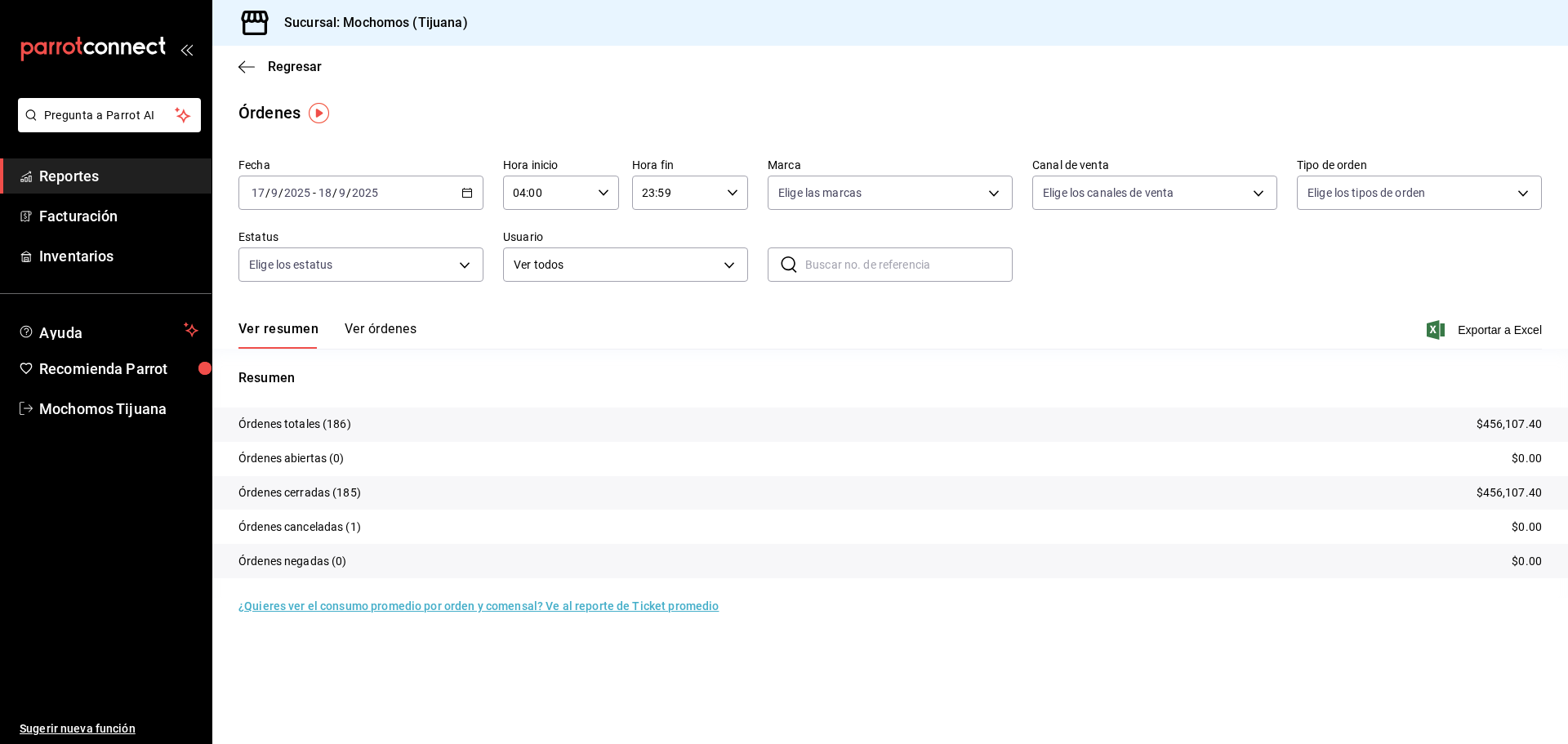
click at [392, 328] on button "Ver órdenes" at bounding box center [380, 335] width 72 height 28
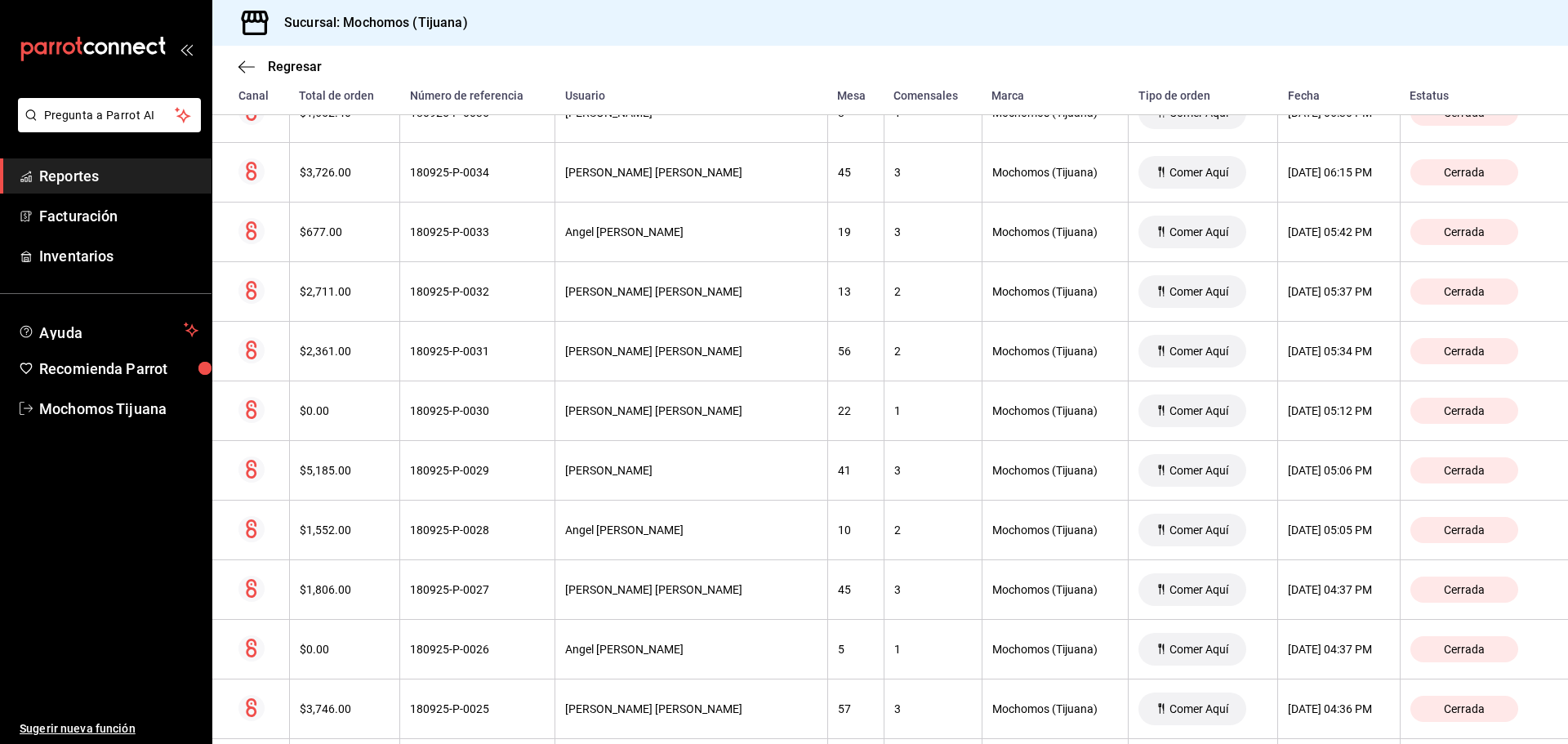
scroll to position [4716, 0]
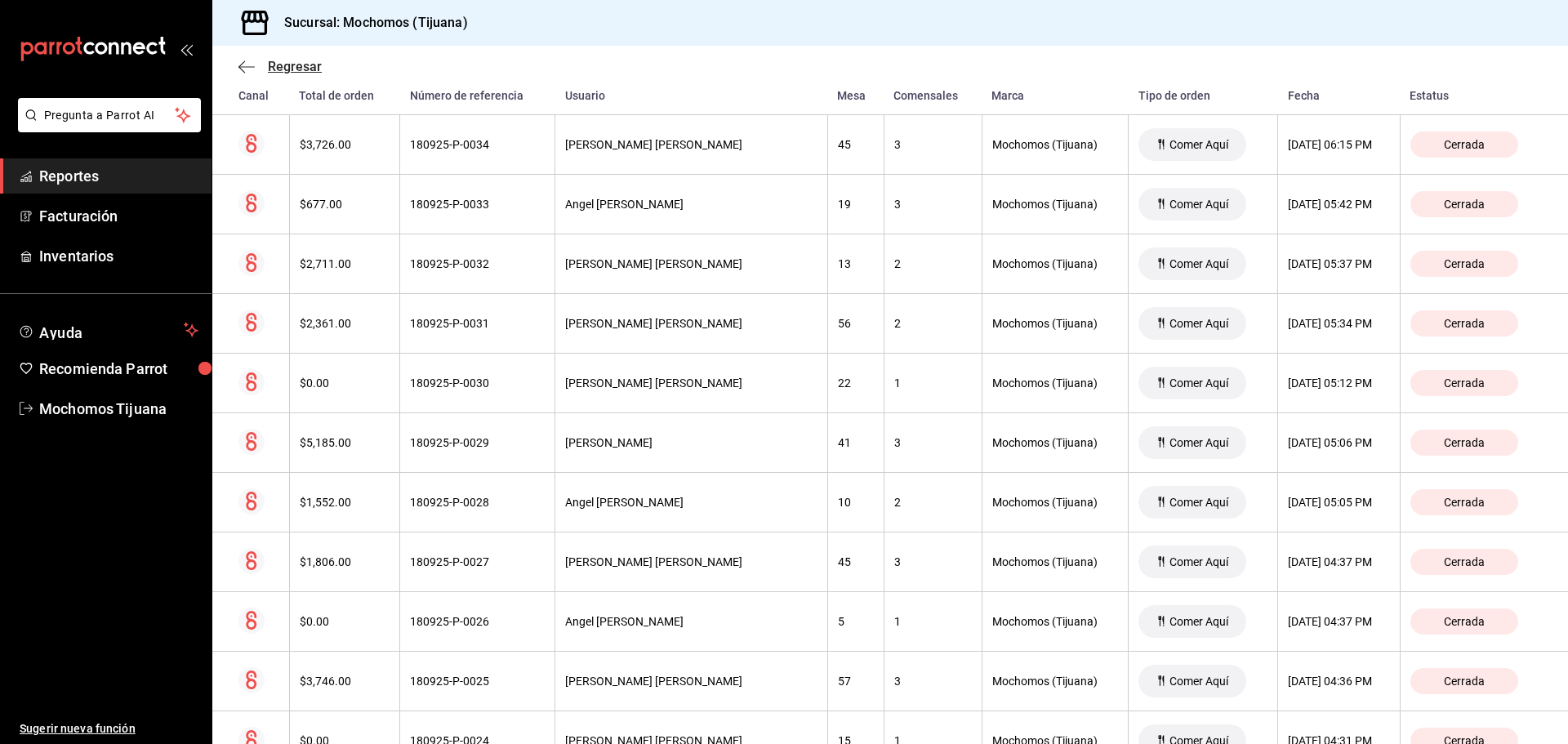
click at [250, 63] on icon "button" at bounding box center [247, 66] width 16 height 15
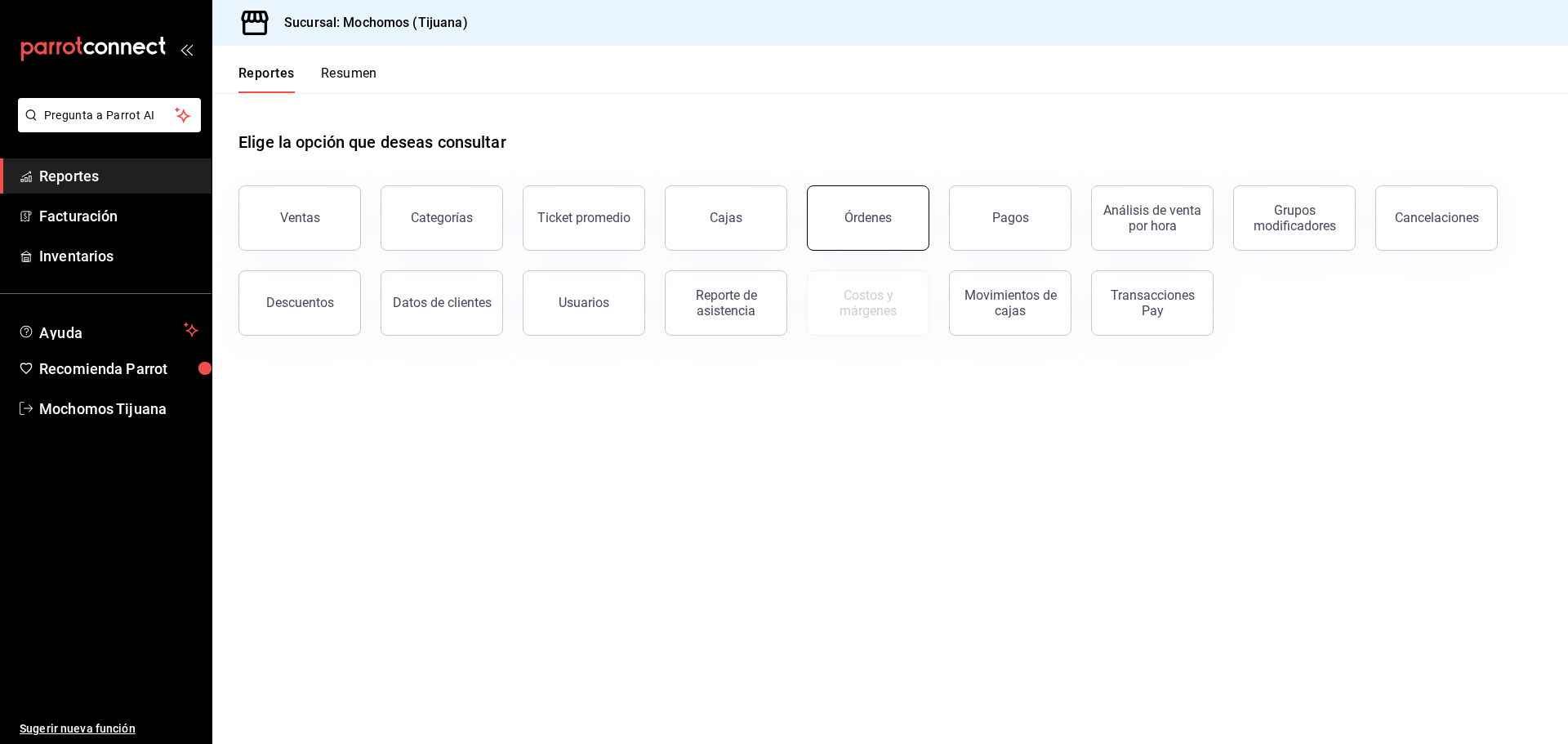
click at [903, 220] on button "Órdenes" at bounding box center [869, 218] width 123 height 65
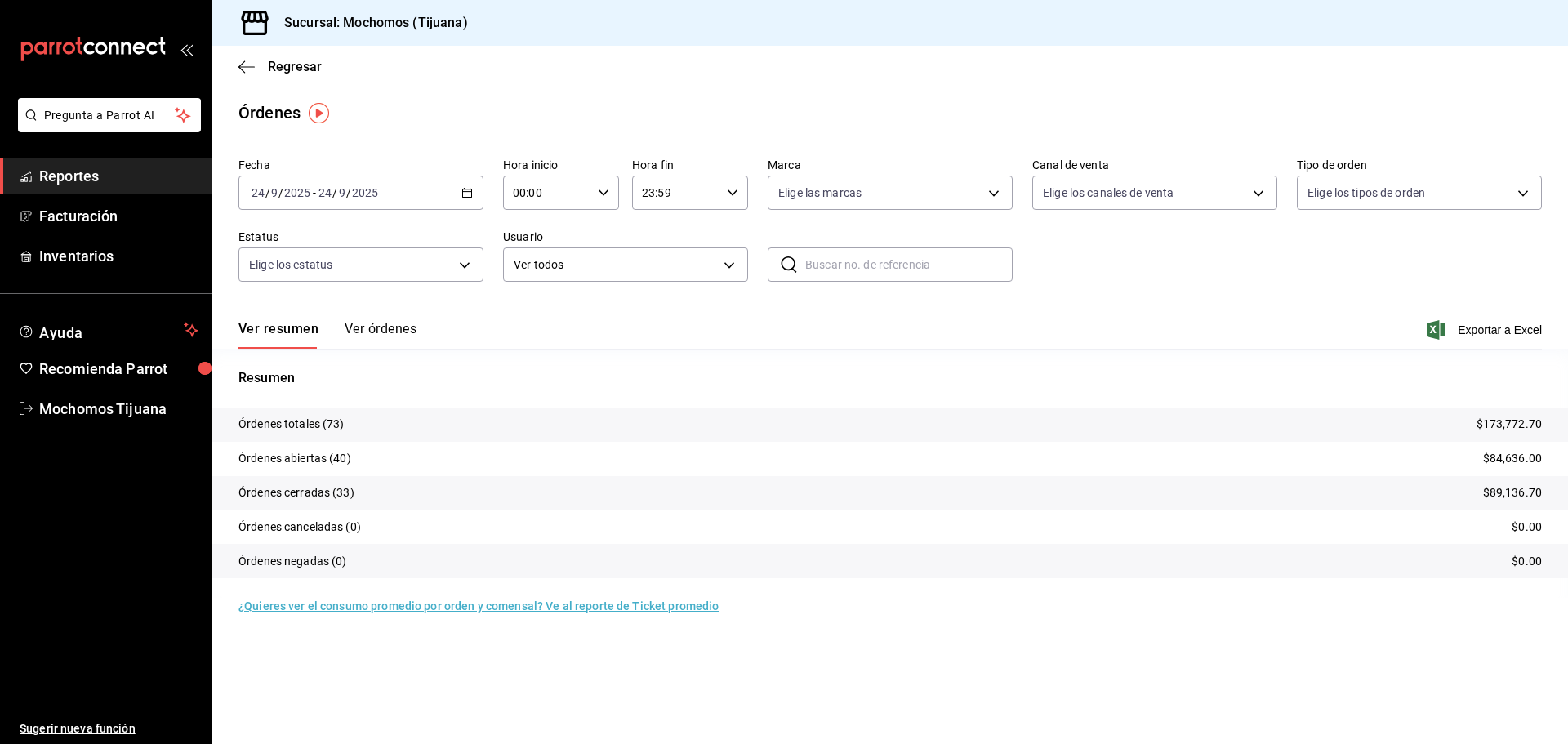
click at [470, 188] on \(Stroke\) "button" at bounding box center [470, 188] width 1 height 1
click at [306, 421] on span "Rango de fechas" at bounding box center [316, 425] width 127 height 17
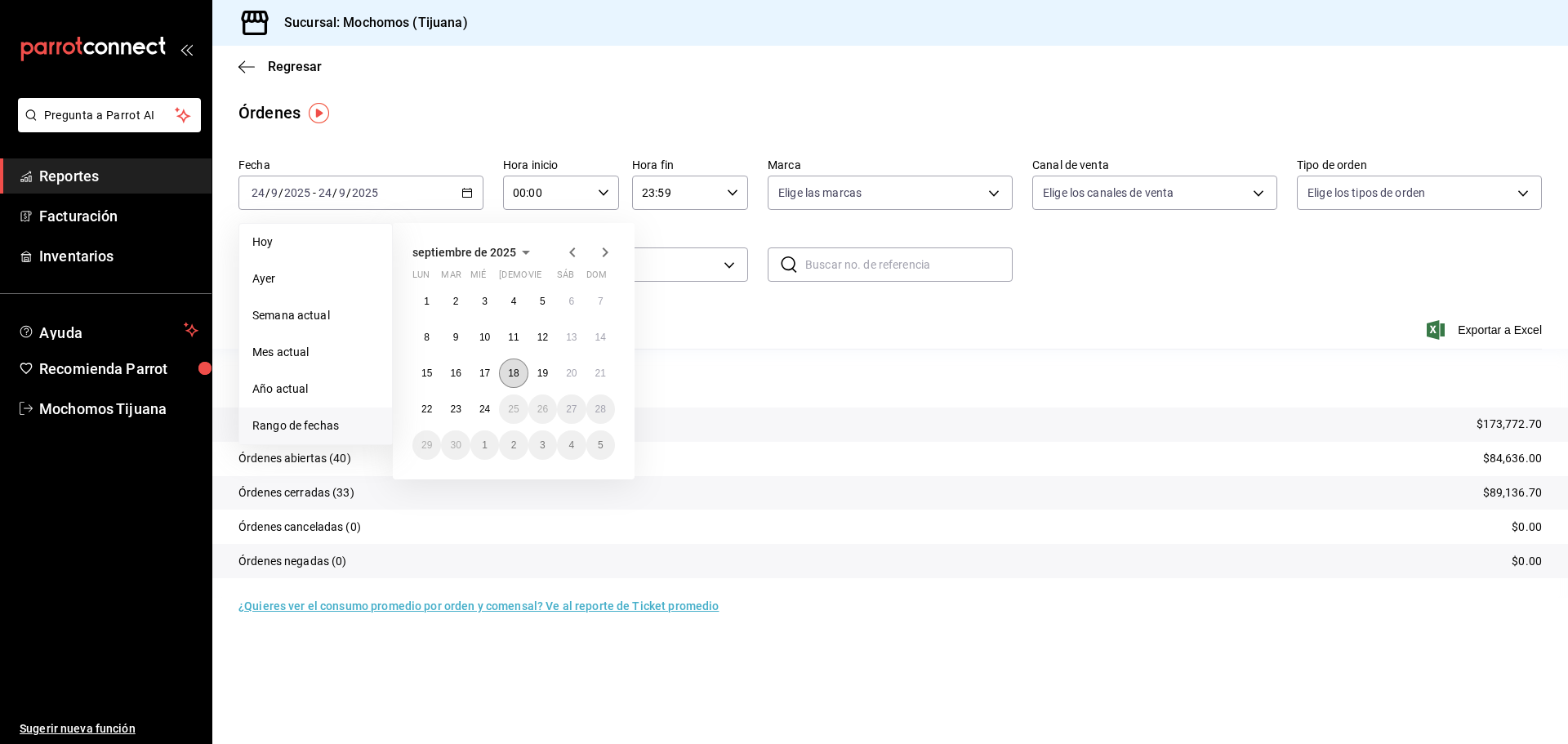
click at [519, 376] on abbr "18" at bounding box center [513, 373] width 11 height 12
click at [538, 375] on abbr "19" at bounding box center [543, 373] width 11 height 12
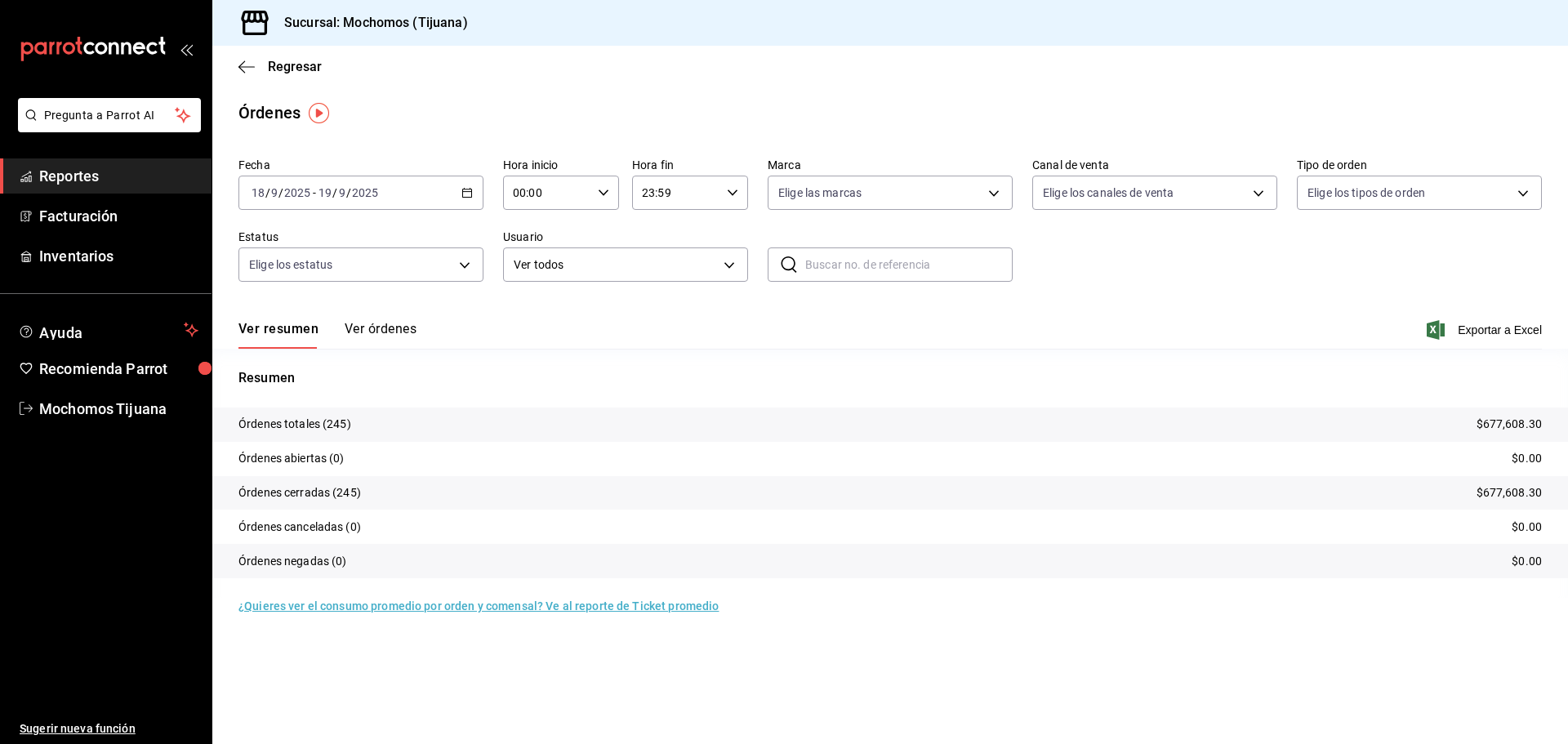
click at [361, 333] on button "Ver órdenes" at bounding box center [380, 335] width 72 height 28
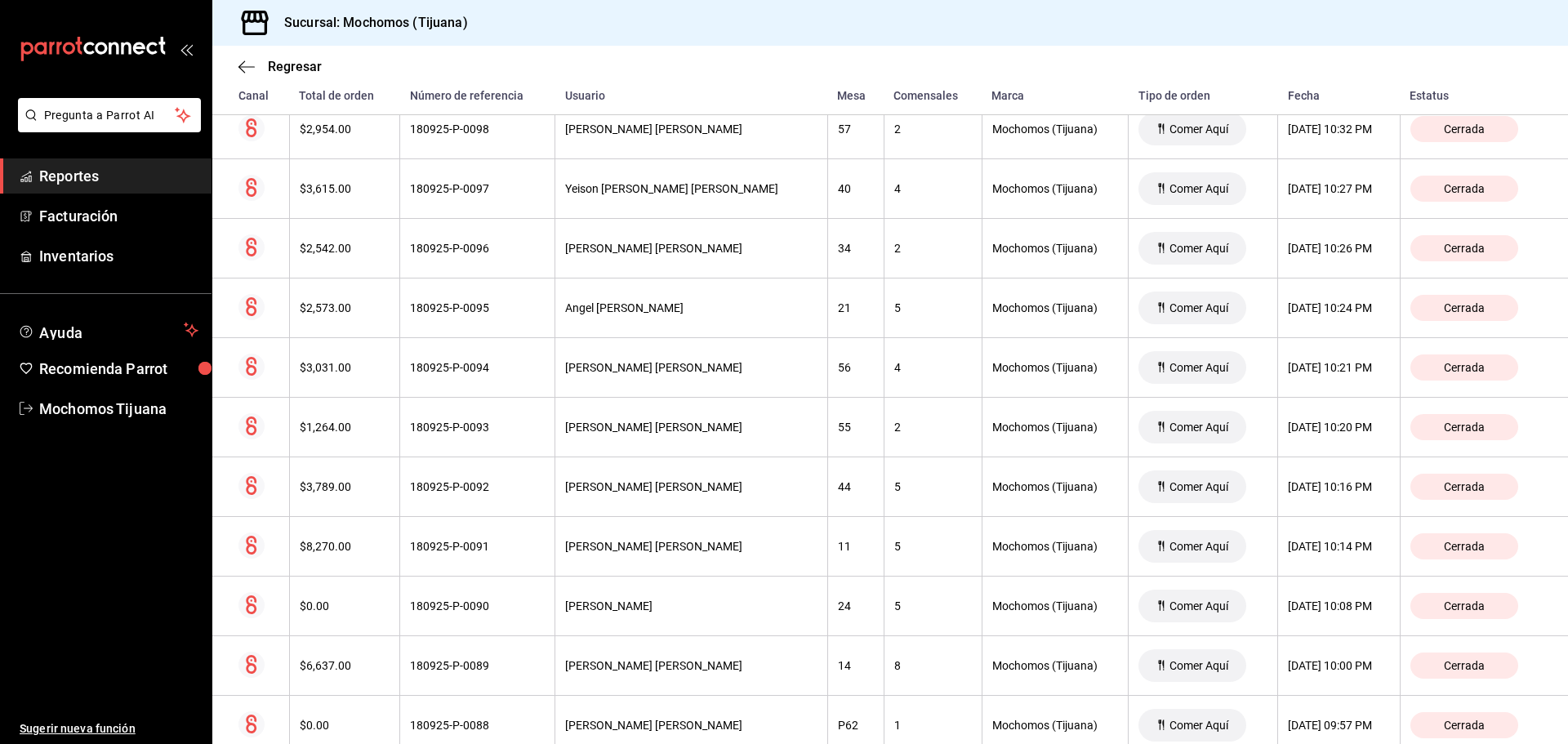
scroll to position [8937, 0]
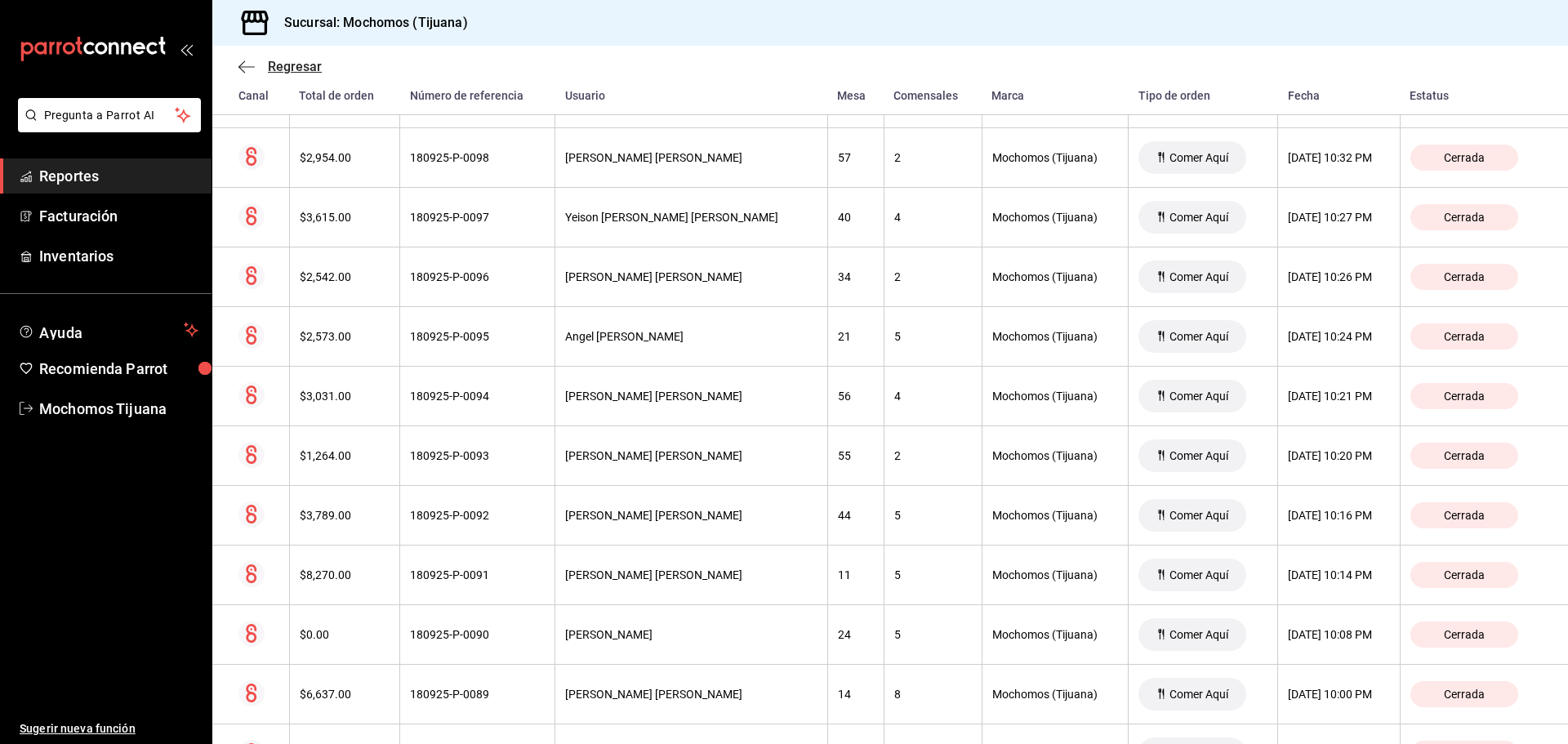
click at [259, 68] on span "Regresar" at bounding box center [280, 66] width 83 height 16
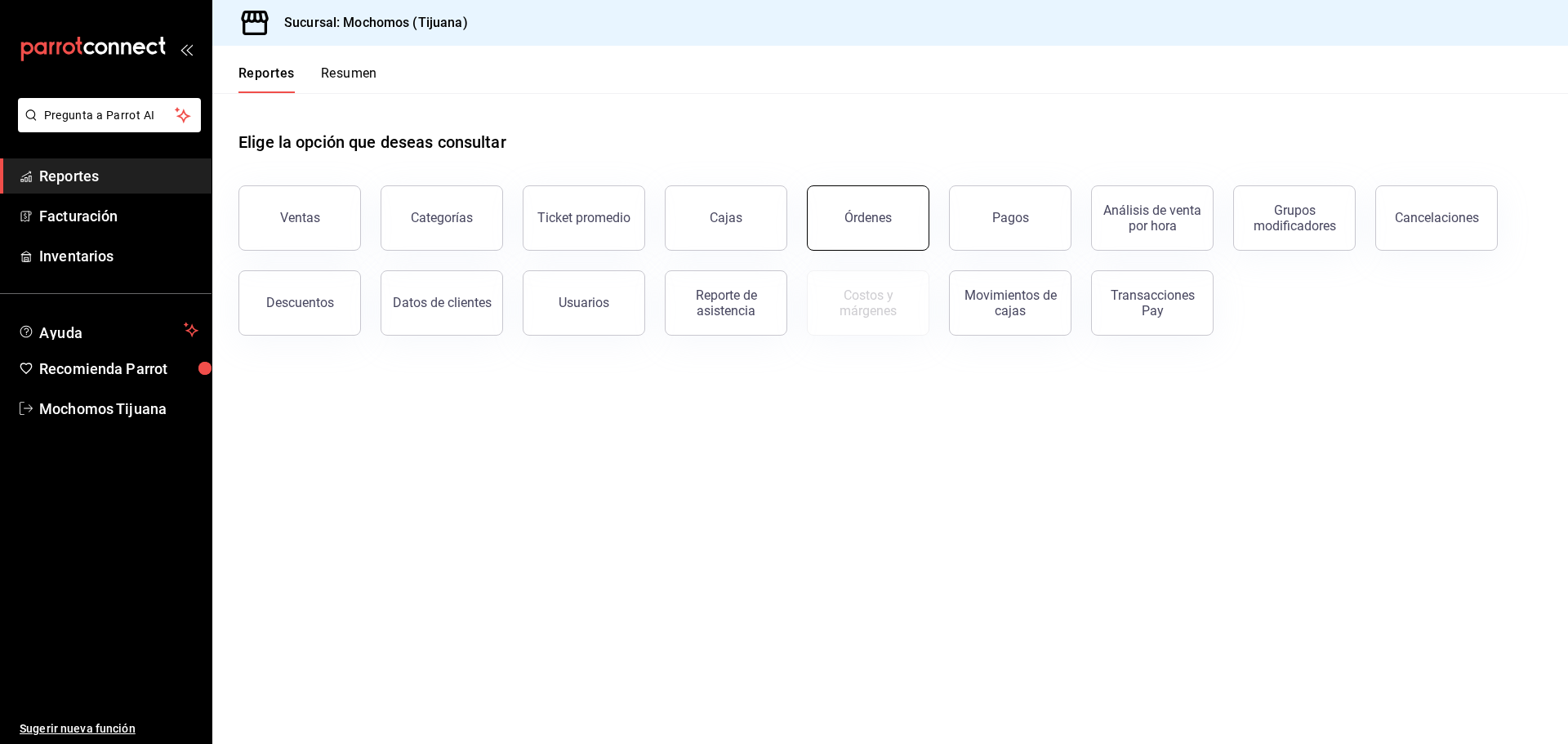
click at [850, 235] on button "Órdenes" at bounding box center [869, 218] width 123 height 65
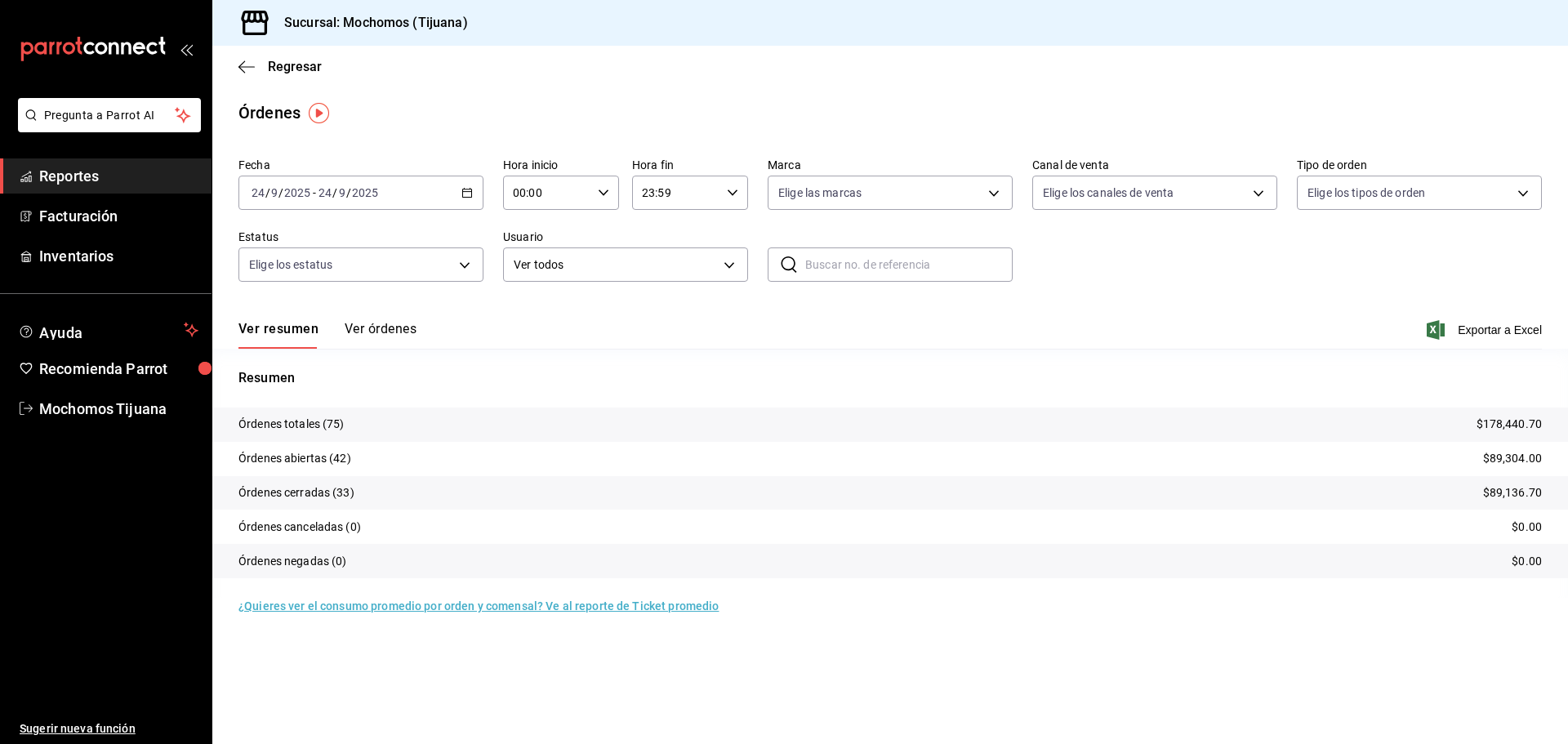
click at [470, 196] on icon "button" at bounding box center [468, 193] width 12 height 12
click at [320, 426] on span "Rango de fechas" at bounding box center [316, 425] width 127 height 17
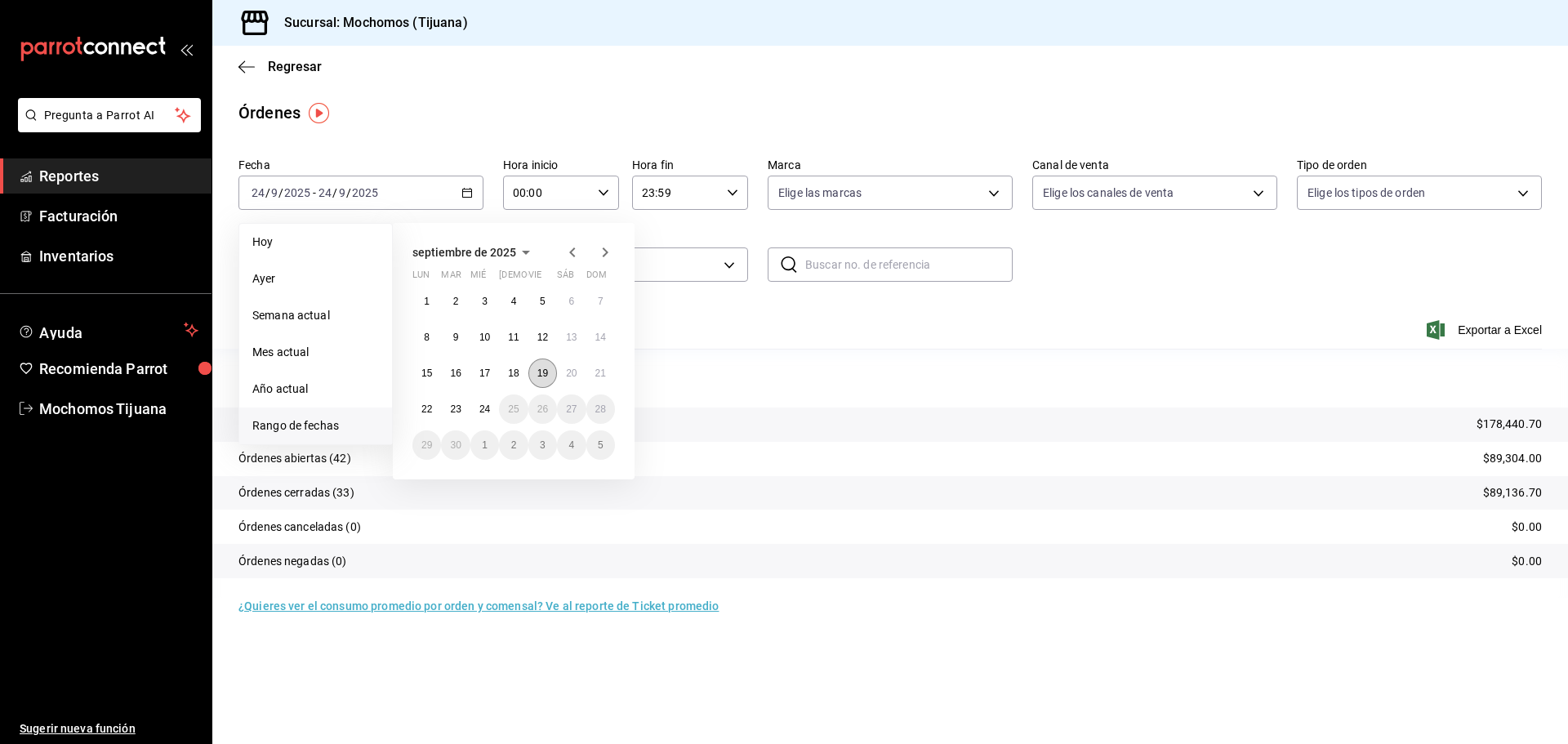
click at [534, 374] on button "19" at bounding box center [542, 373] width 29 height 30
click at [744, 314] on div "Ver resumen Ver órdenes Exportar a Excel" at bounding box center [890, 325] width 1304 height 48
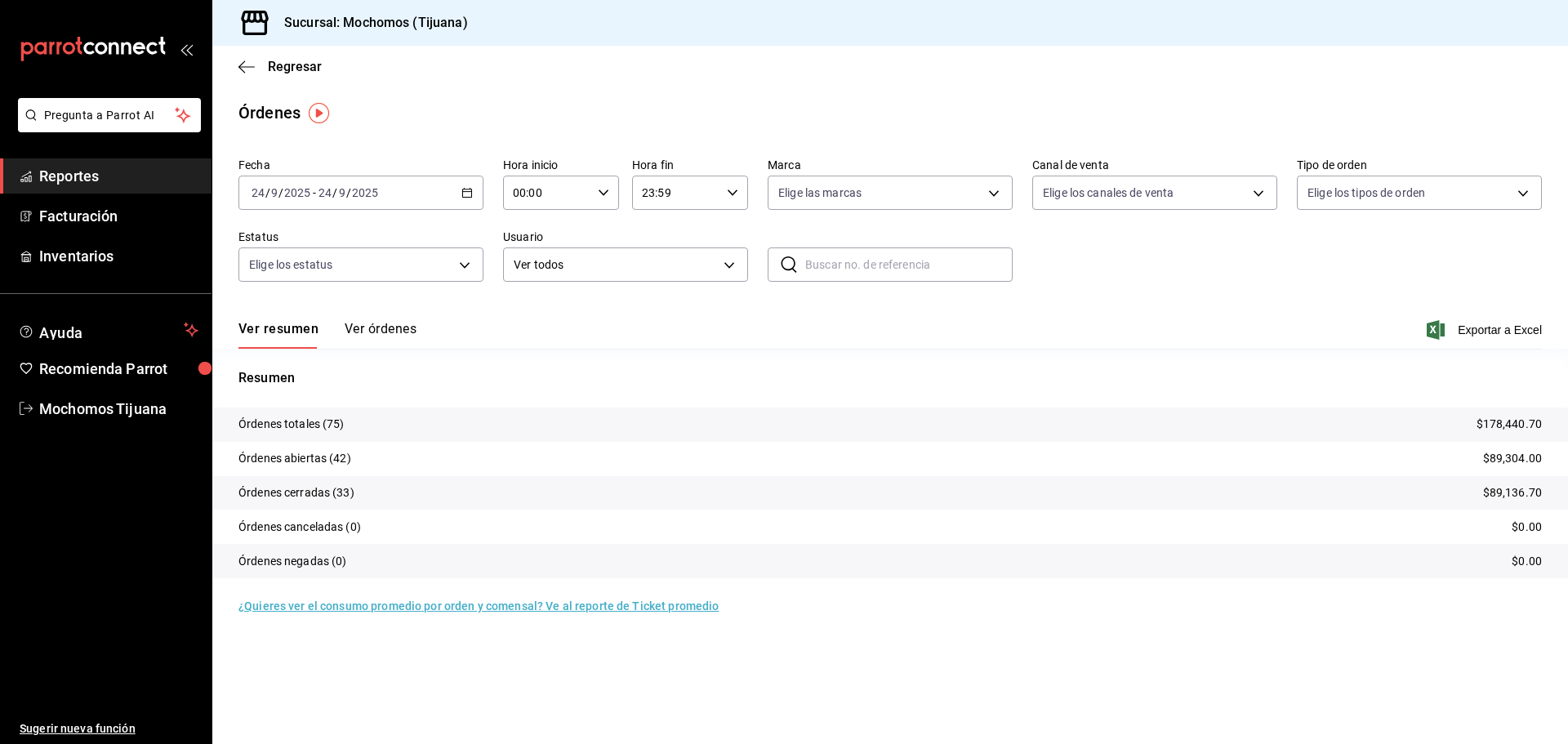
click at [468, 190] on icon "button" at bounding box center [468, 193] width 12 height 12
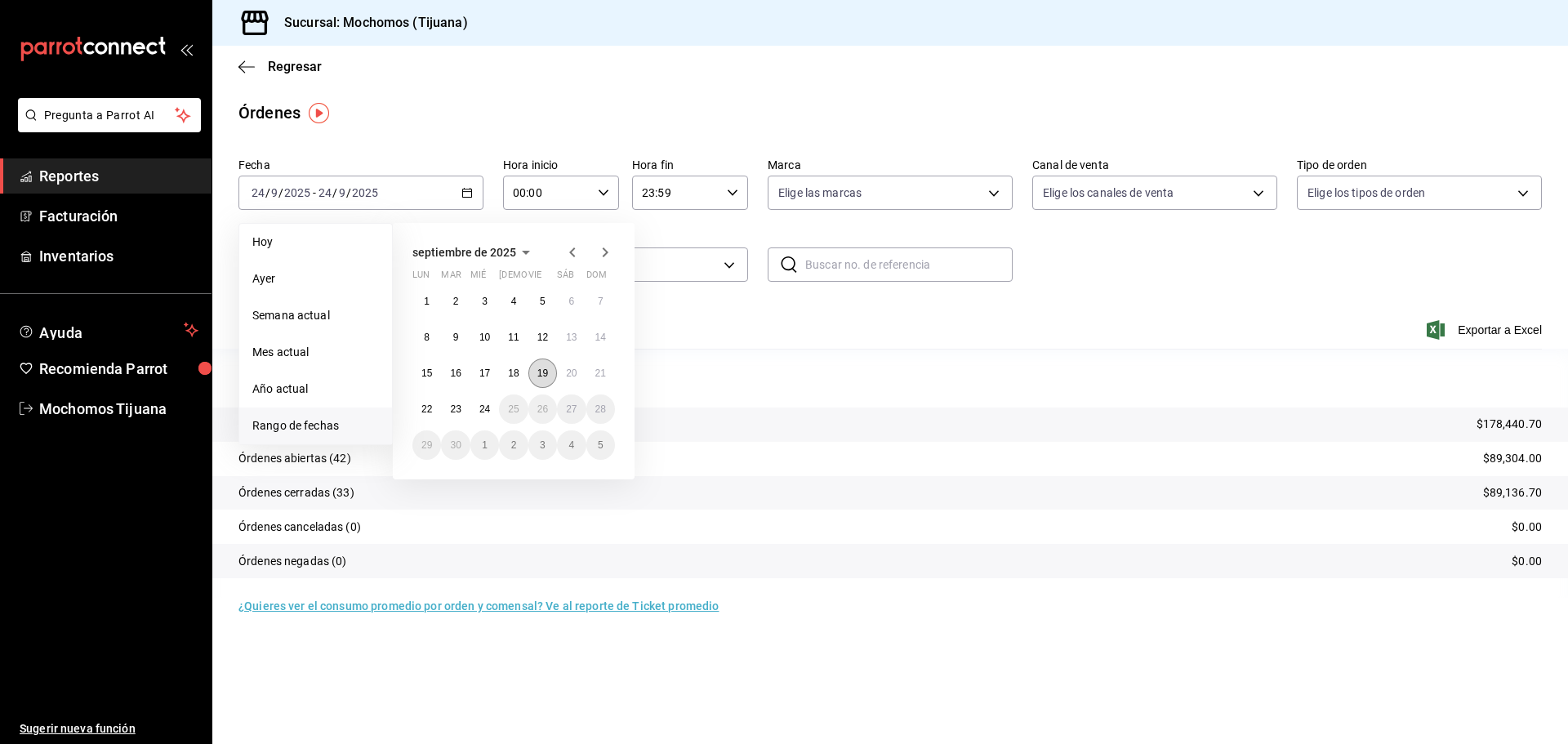
click at [540, 372] on abbr "19" at bounding box center [543, 373] width 11 height 12
click at [568, 372] on abbr "20" at bounding box center [571, 373] width 11 height 12
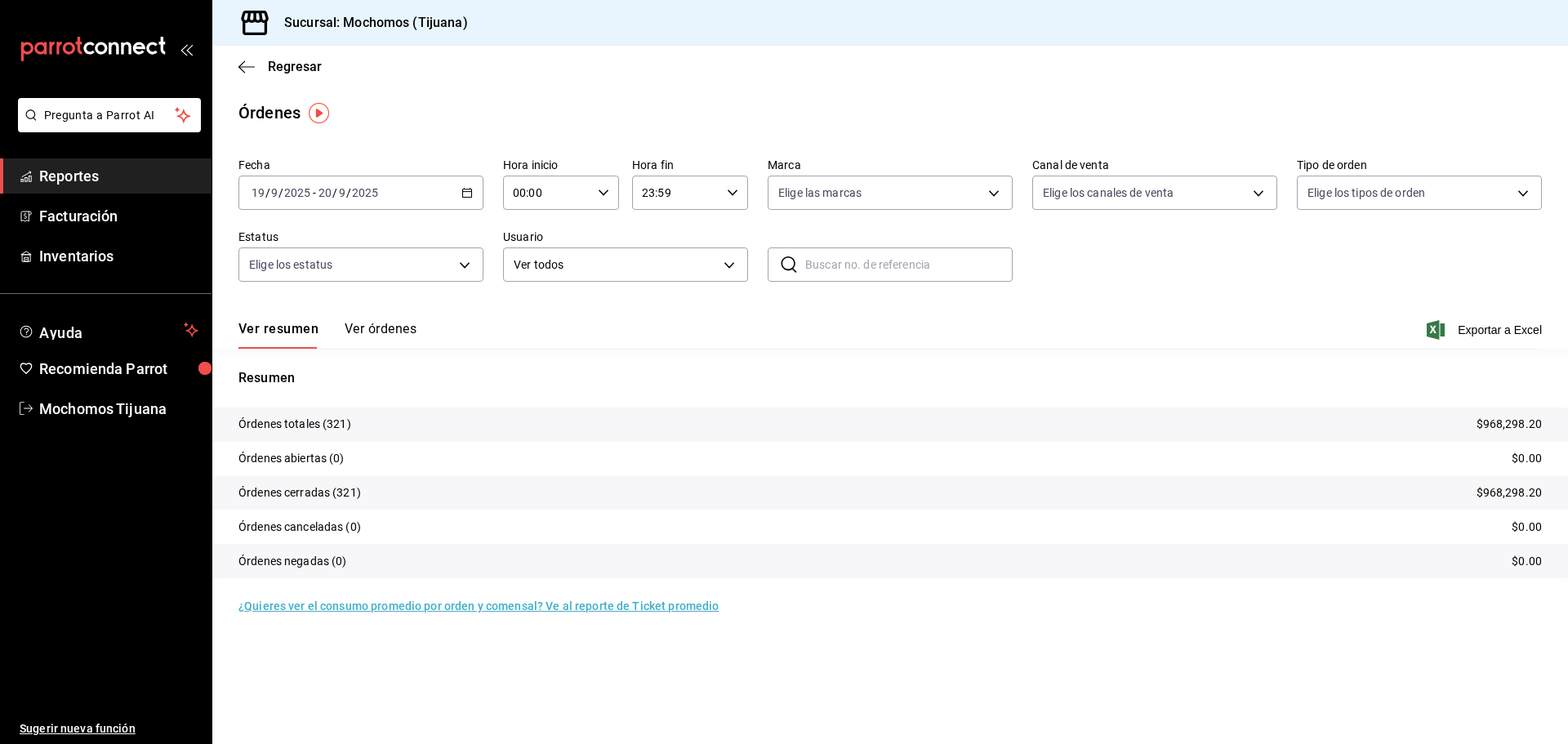
click at [368, 333] on button "Ver órdenes" at bounding box center [380, 335] width 72 height 28
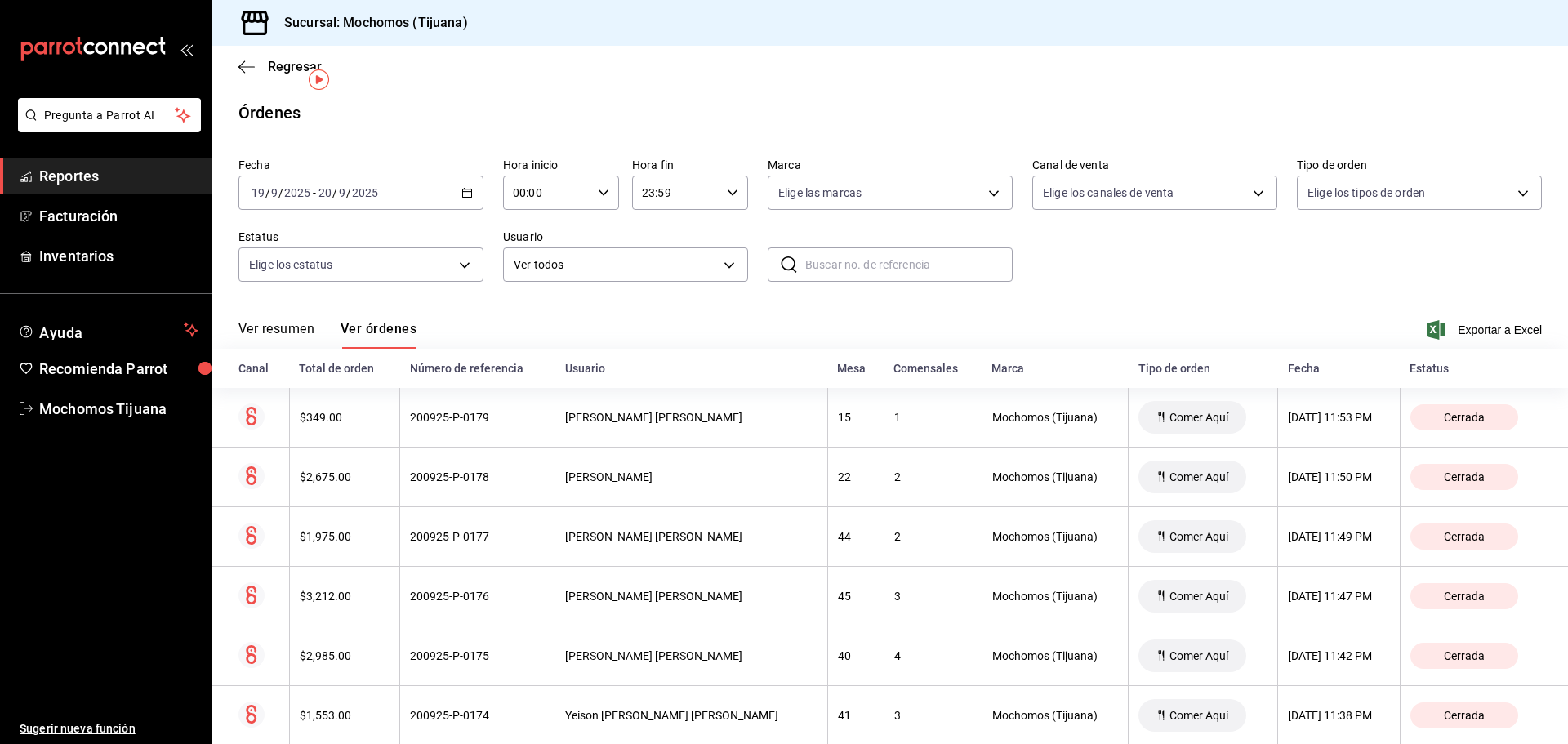
scroll to position [81, 0]
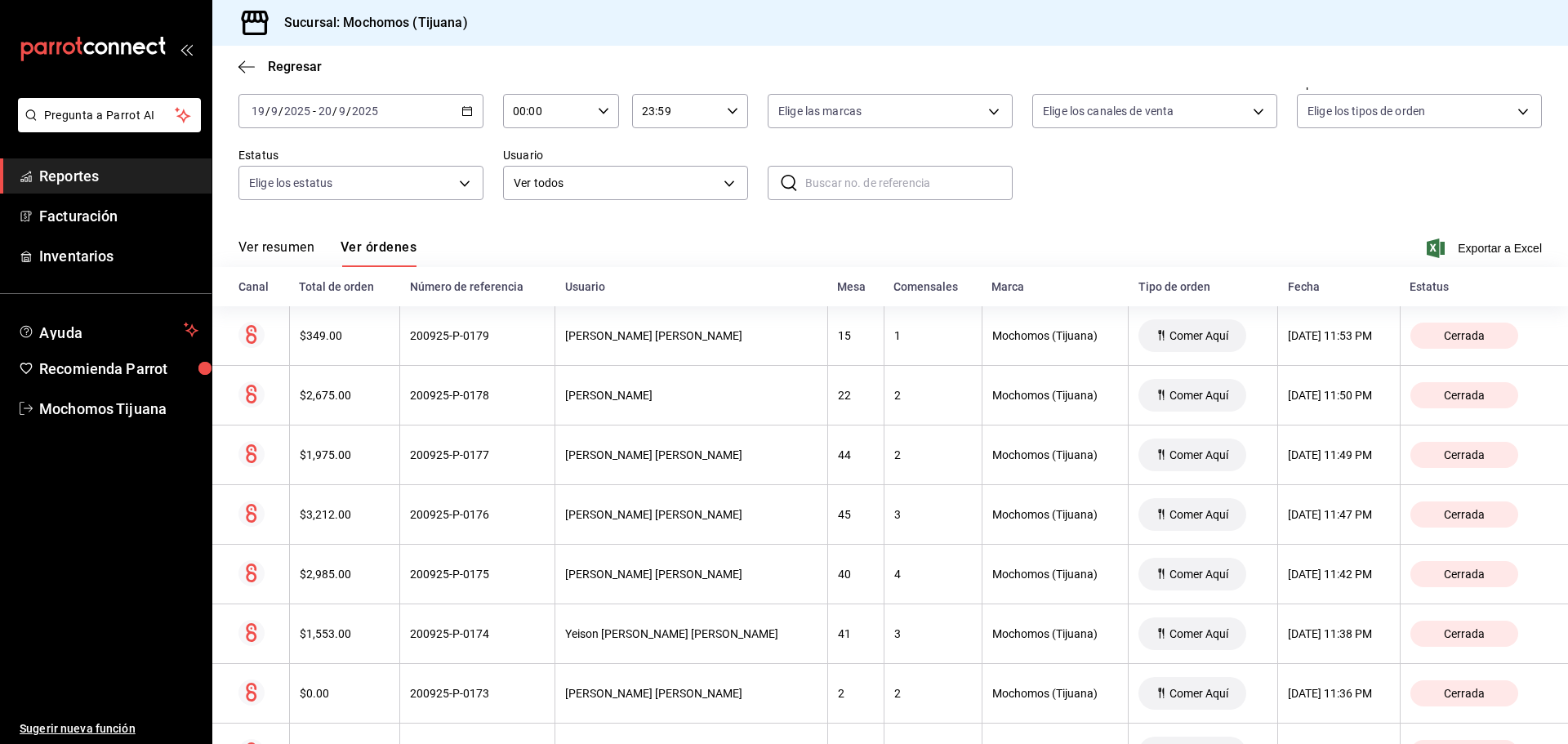
drag, startPoint x: 1558, startPoint y: 100, endPoint x: 1381, endPoint y: 66, distance: 180.2
click at [1381, 66] on div "Regresar" at bounding box center [889, 66] width 1356 height 42
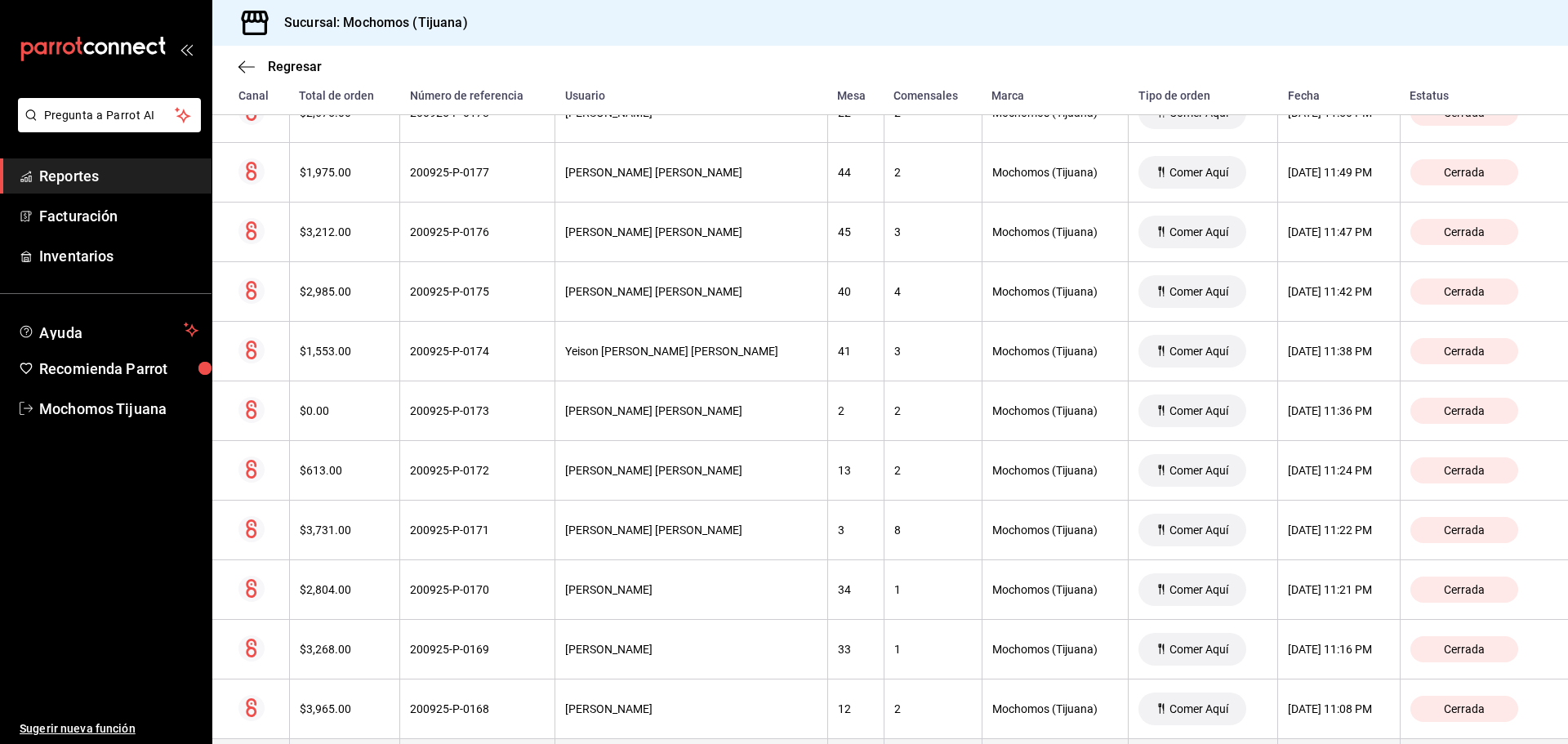
scroll to position [520, 0]
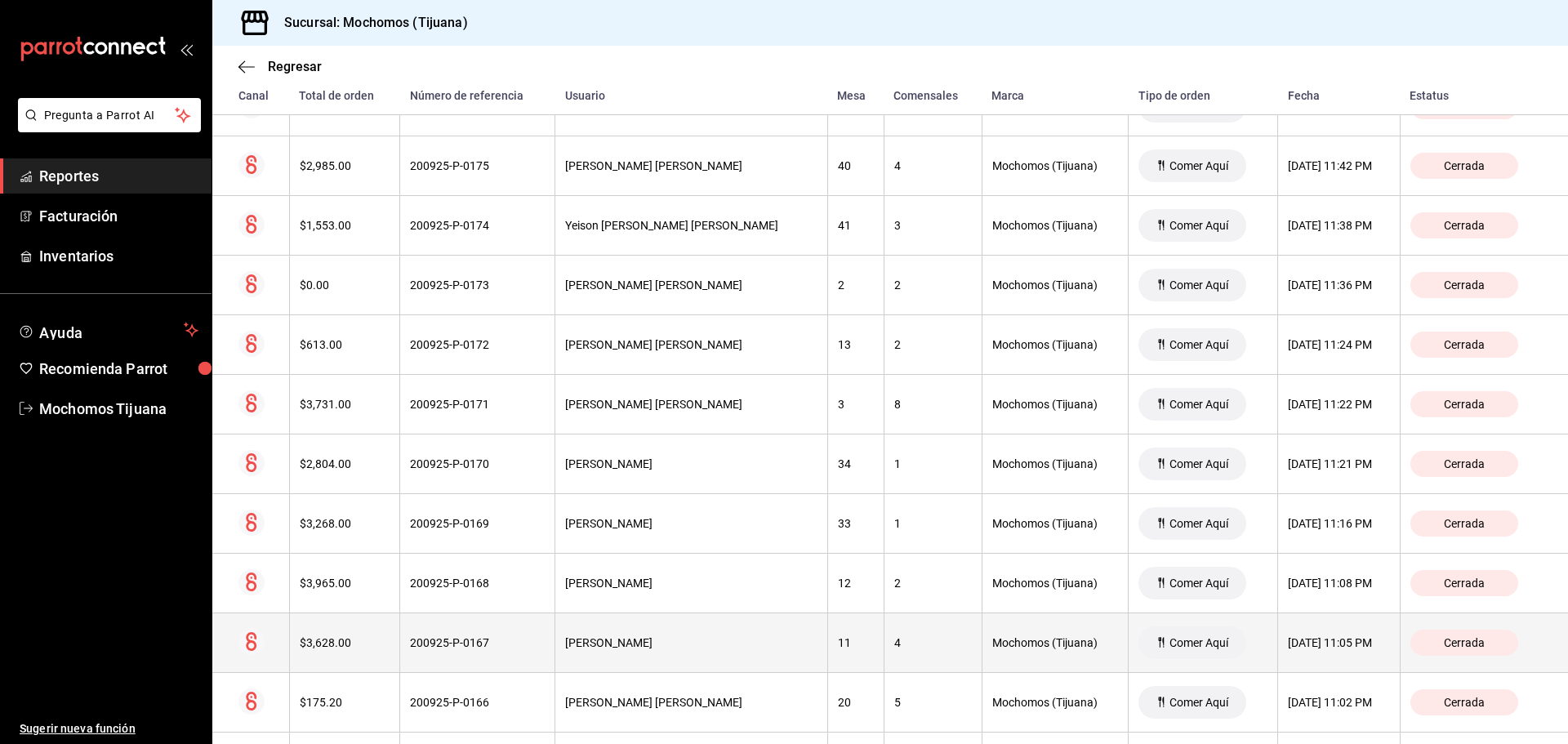
drag, startPoint x: 1049, startPoint y: 650, endPoint x: 1067, endPoint y: 647, distance: 18.2
click at [1064, 646] on div "Mochomos (Tijuana)" at bounding box center [1056, 642] width 127 height 13
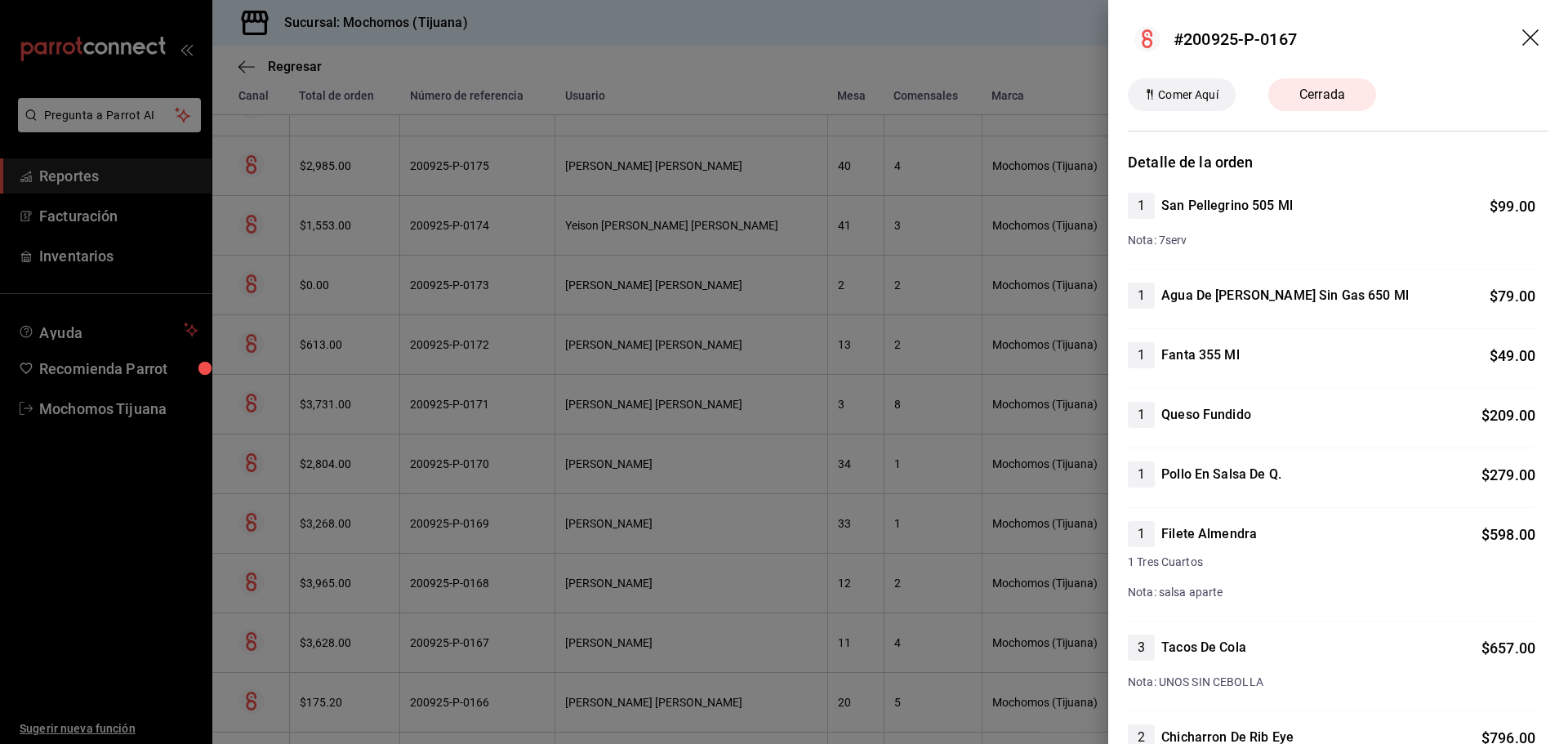
click at [1032, 626] on div at bounding box center [784, 372] width 1568 height 744
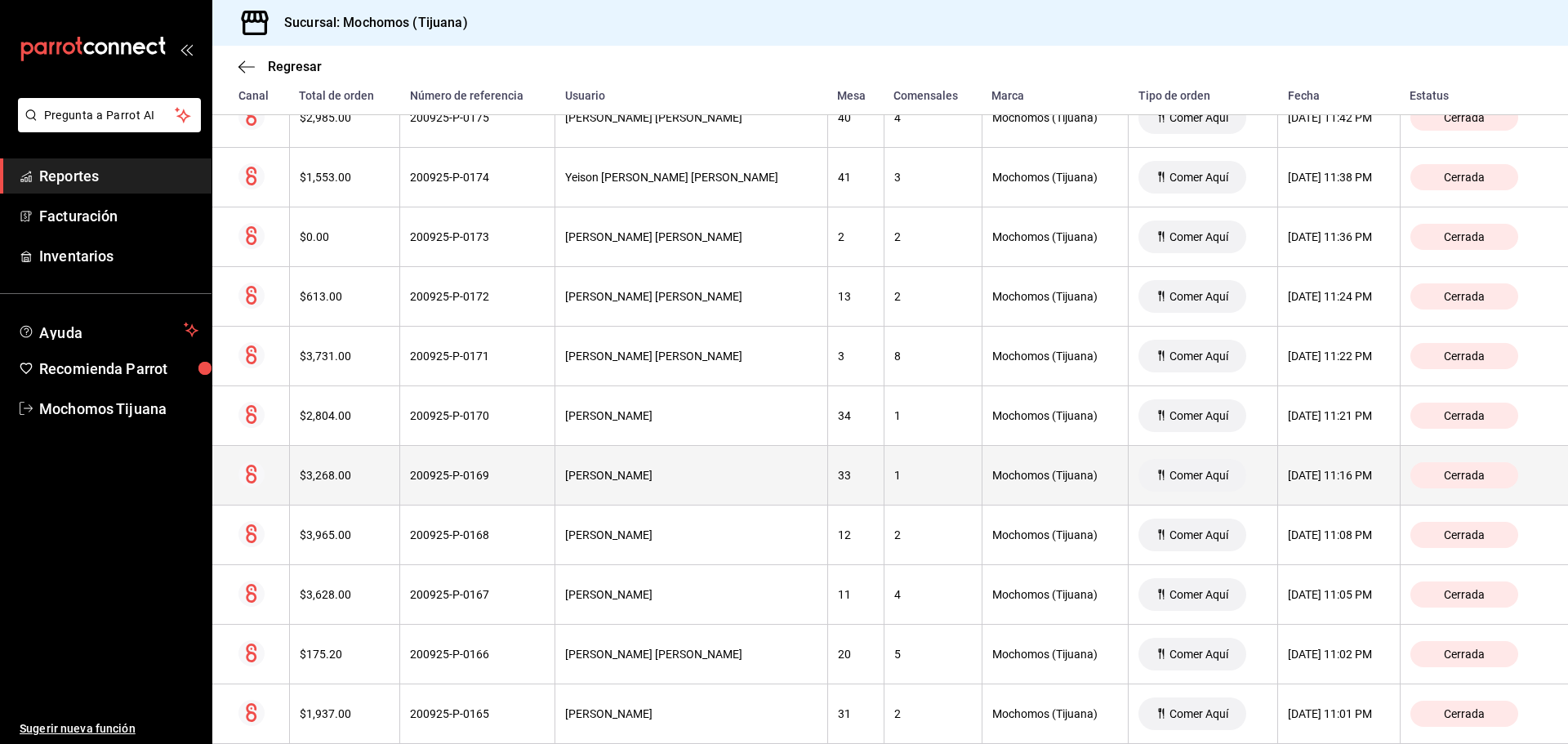
scroll to position [766, 0]
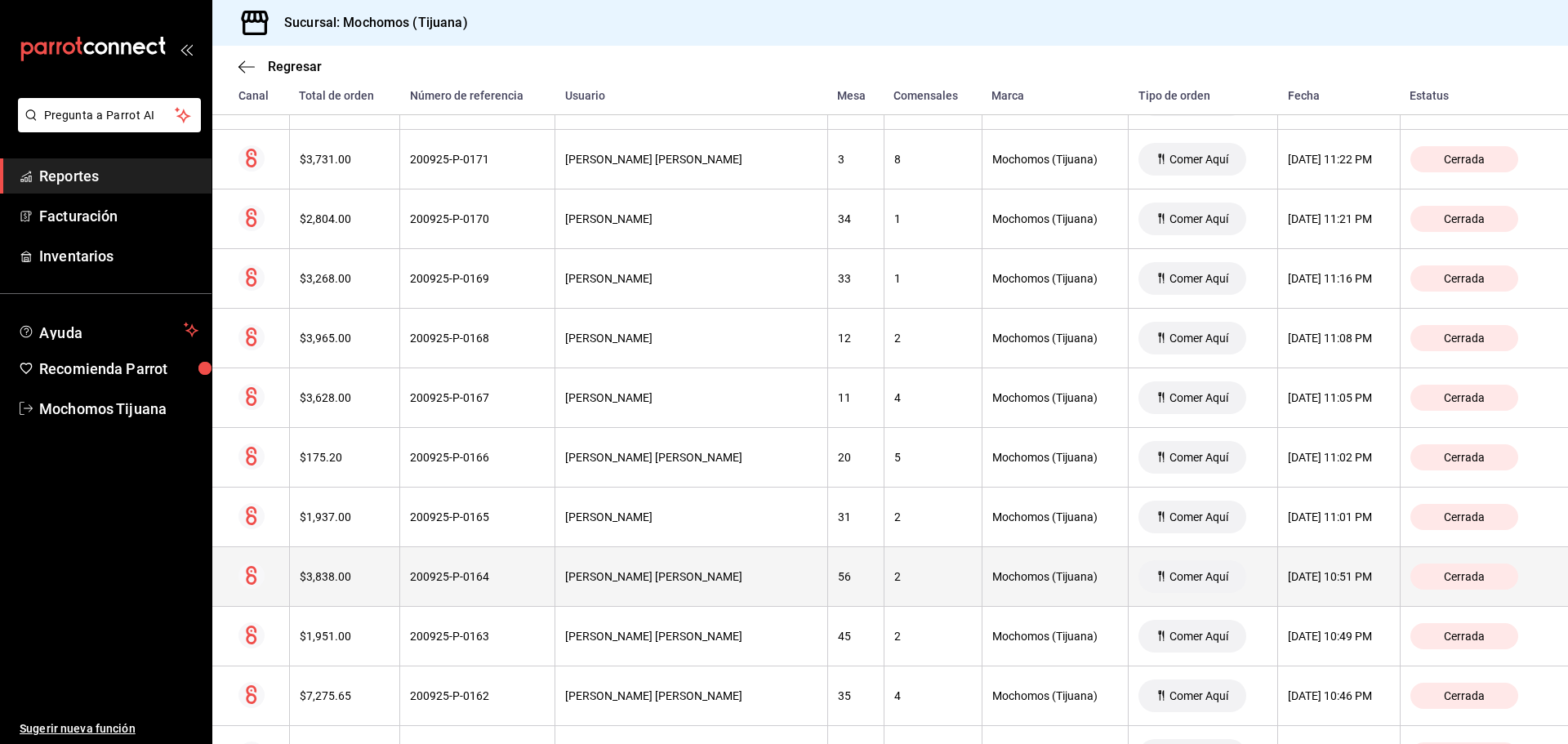
drag, startPoint x: 883, startPoint y: 547, endPoint x: 740, endPoint y: 547, distance: 143.0
click at [740, 547] on th "[PERSON_NAME] [PERSON_NAME]" at bounding box center [691, 577] width 272 height 59
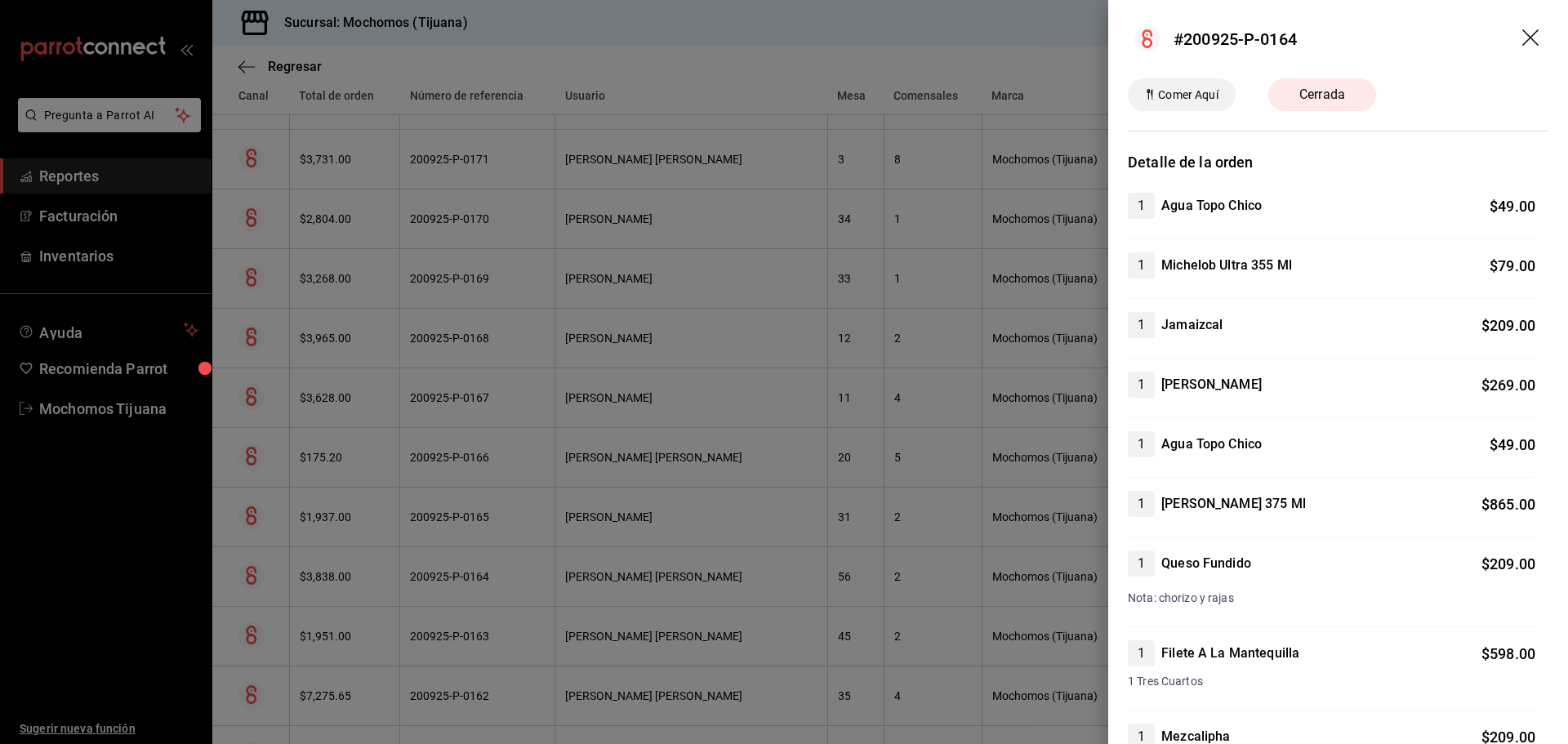
click at [1522, 30] on icon "drag" at bounding box center [1532, 40] width 20 height 20
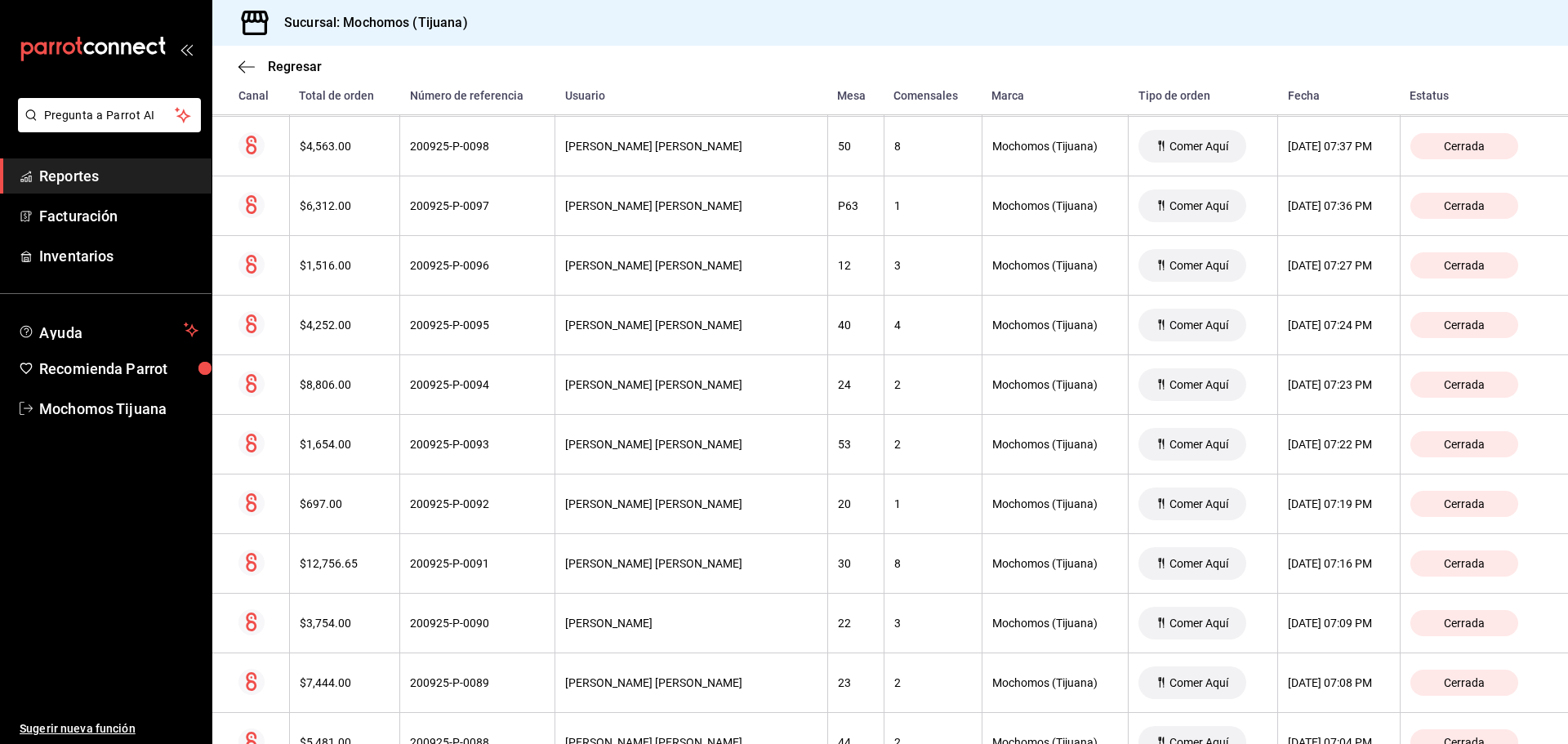
scroll to position [4984, 0]
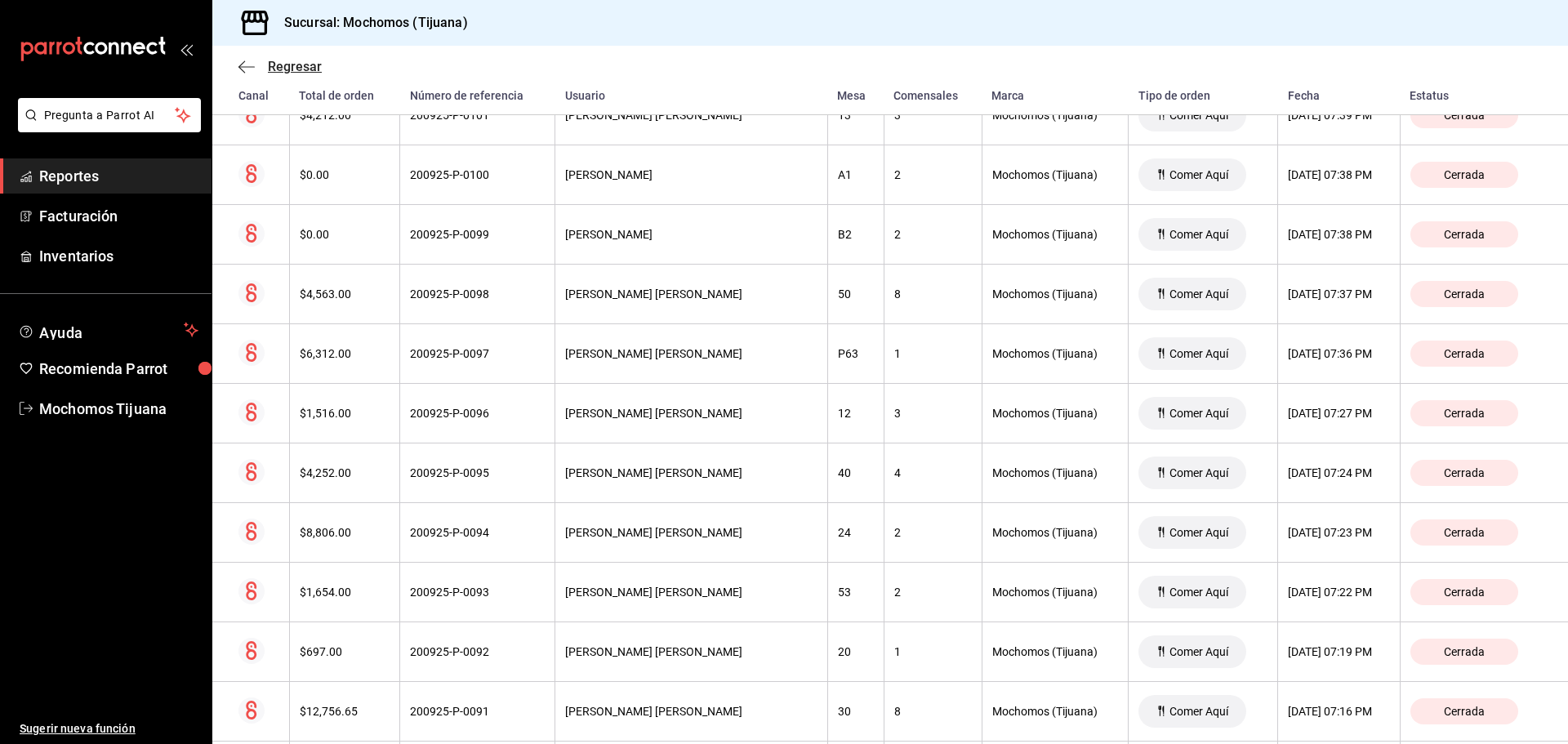
click at [241, 68] on icon "button" at bounding box center [242, 66] width 7 height 12
